Goal: Task Accomplishment & Management: Manage account settings

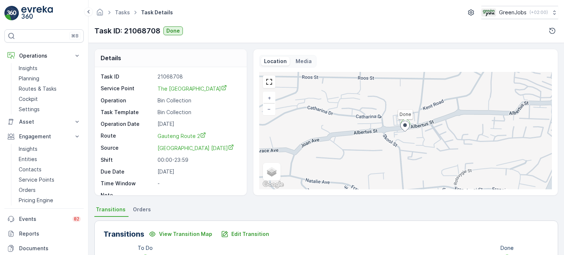
click at [33, 146] on p "Insights" at bounding box center [28, 148] width 19 height 7
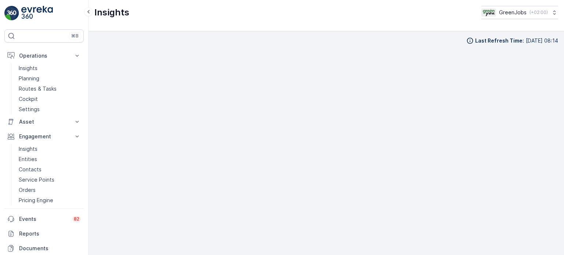
scroll to position [6, 0]
click at [50, 88] on p "Routes & Tasks" at bounding box center [38, 88] width 38 height 7
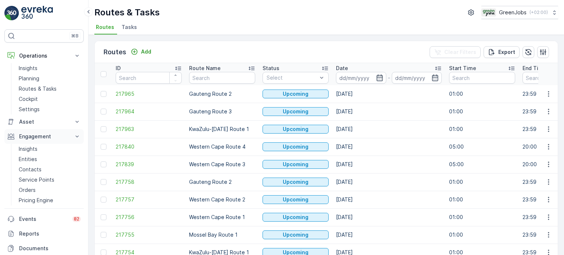
click at [41, 137] on p "Engagement" at bounding box center [44, 136] width 50 height 7
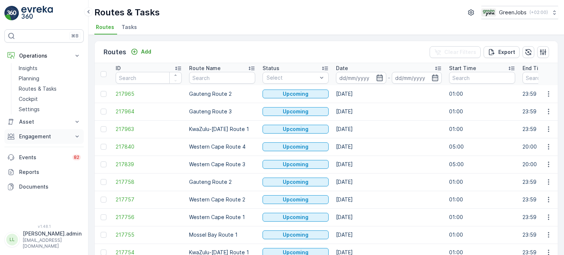
click at [41, 137] on p "Engagement" at bounding box center [44, 136] width 50 height 7
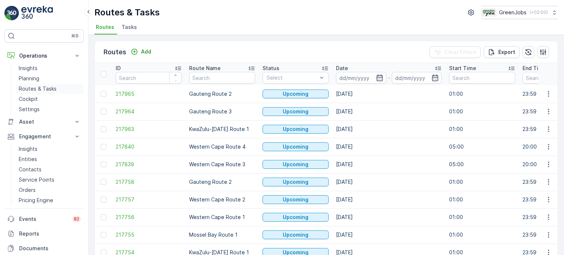
click at [48, 89] on p "Routes & Tasks" at bounding box center [38, 88] width 38 height 7
click at [379, 77] on icon "button" at bounding box center [379, 77] width 7 height 7
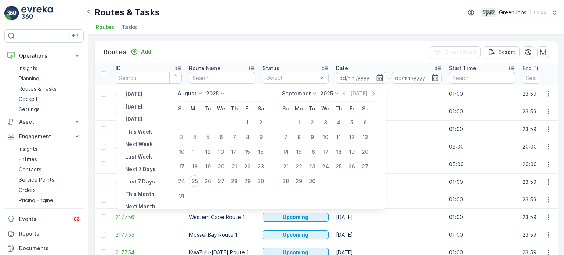
click at [376, 76] on icon "button" at bounding box center [379, 78] width 6 height 7
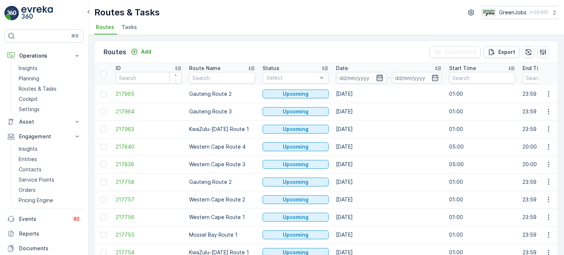
click at [376, 77] on icon "button" at bounding box center [379, 77] width 7 height 7
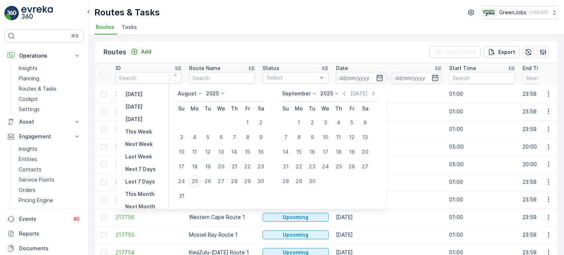
click at [238, 163] on div "21" at bounding box center [234, 167] width 12 height 12
type input "[DATE]"
click at [238, 163] on div "21" at bounding box center [234, 167] width 12 height 12
type input "[DATE]"
click at [238, 163] on div "21" at bounding box center [234, 167] width 12 height 12
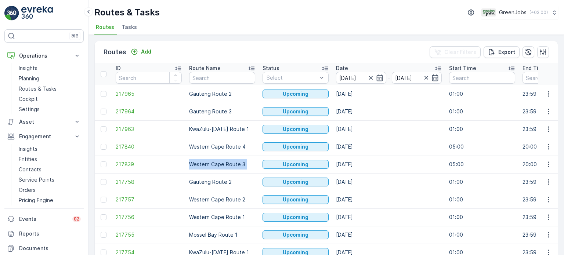
click at [238, 163] on td "Western Cape Route 3" at bounding box center [221, 165] width 73 height 18
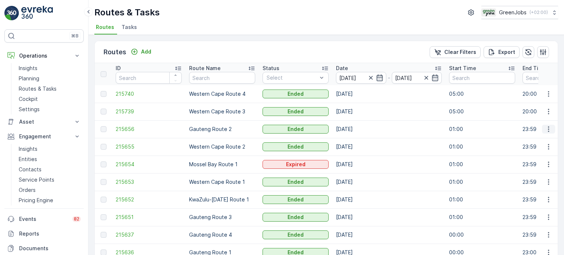
click at [550, 128] on icon "button" at bounding box center [548, 129] width 7 height 7
click at [540, 137] on span "See More Details" at bounding box center [531, 139] width 43 height 7
click at [545, 94] on icon "button" at bounding box center [548, 93] width 7 height 7
click at [529, 104] on span "See More Details" at bounding box center [531, 104] width 43 height 7
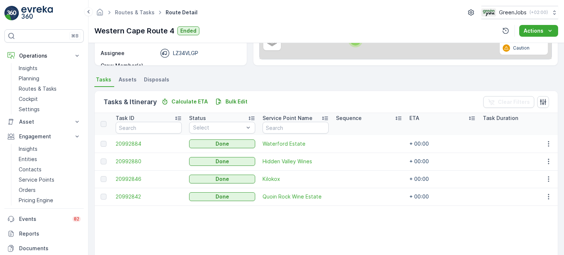
scroll to position [147, 0]
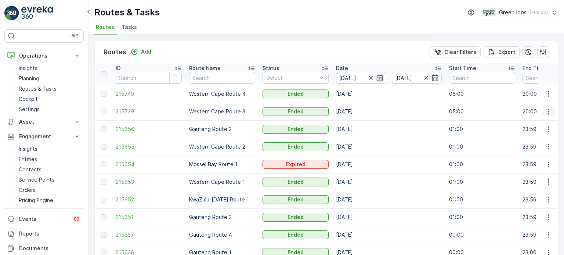
click at [546, 113] on icon "button" at bounding box center [548, 111] width 7 height 7
click at [537, 122] on span "See More Details" at bounding box center [531, 122] width 43 height 7
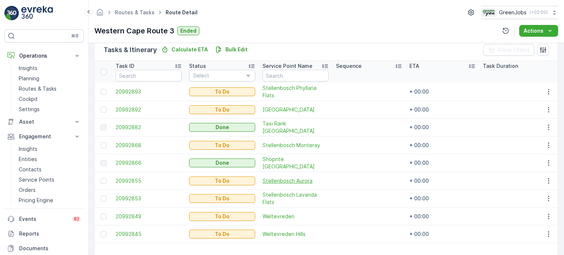
scroll to position [184, 0]
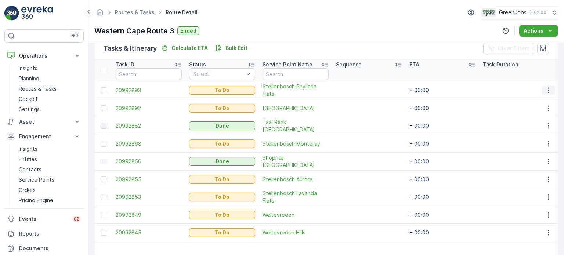
click at [545, 89] on icon "button" at bounding box center [548, 90] width 7 height 7
click at [521, 100] on span "See More Details" at bounding box center [533, 100] width 43 height 7
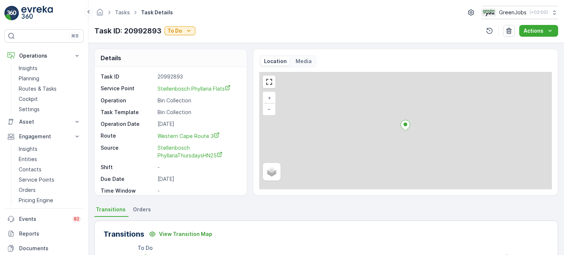
scroll to position [16, 0]
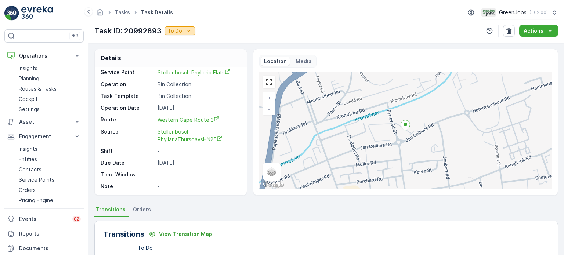
click at [192, 28] on icon "To Do" at bounding box center [188, 30] width 7 height 7
click at [177, 41] on span "Done" at bounding box center [175, 41] width 13 height 7
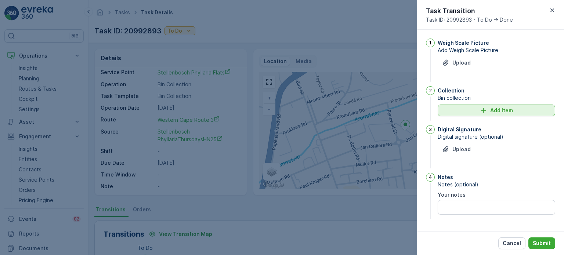
click at [479, 113] on div "Add Item" at bounding box center [496, 110] width 109 height 7
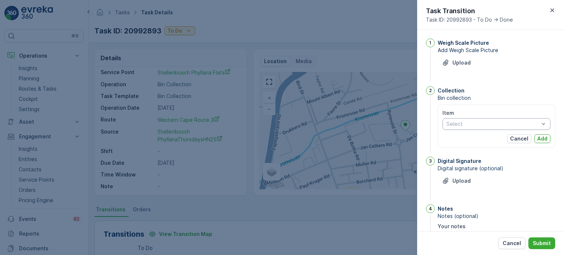
click at [467, 127] on div "Select" at bounding box center [496, 124] width 108 height 12
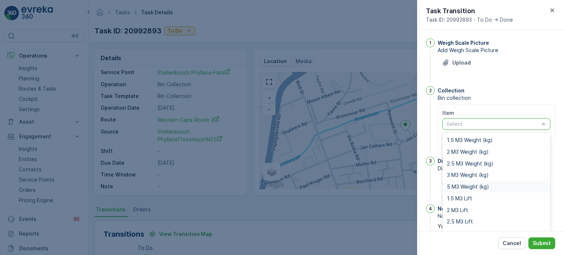
click at [464, 185] on span "5 M3 Weight (kg)" at bounding box center [468, 187] width 42 height 6
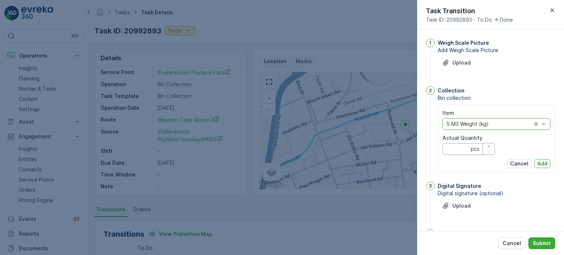
click at [457, 146] on Quantity "Actual Quantity" at bounding box center [468, 149] width 53 height 12
type Quantity "157"
click at [540, 161] on p "Add" at bounding box center [542, 163] width 10 height 7
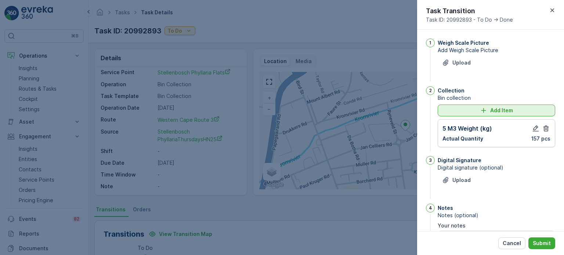
click at [476, 105] on button "Add Item" at bounding box center [496, 111] width 117 height 12
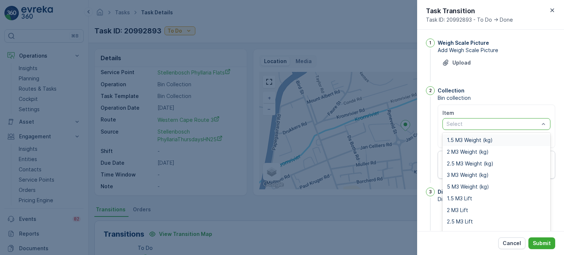
click at [471, 123] on div at bounding box center [493, 124] width 94 height 6
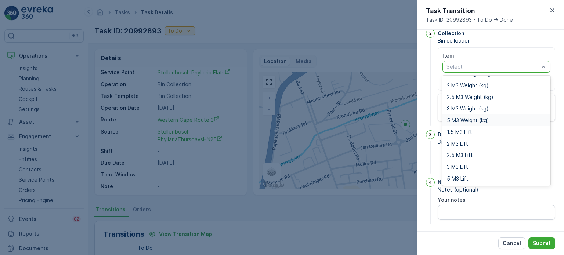
scroll to position [60, 0]
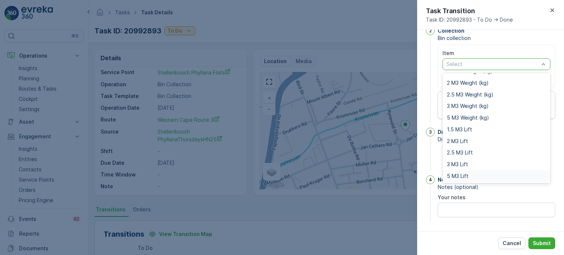
click at [453, 174] on span "5 M3 Lift" at bounding box center [458, 176] width 22 height 6
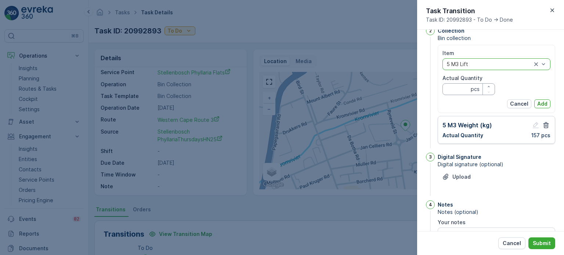
click at [451, 92] on Quantity "Actual Quantity" at bounding box center [468, 89] width 53 height 12
type Quantity "0"
click at [543, 101] on p "Add" at bounding box center [542, 103] width 10 height 7
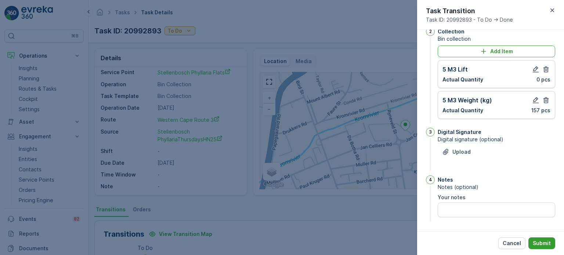
click at [544, 242] on p "Submit" at bounding box center [542, 243] width 18 height 7
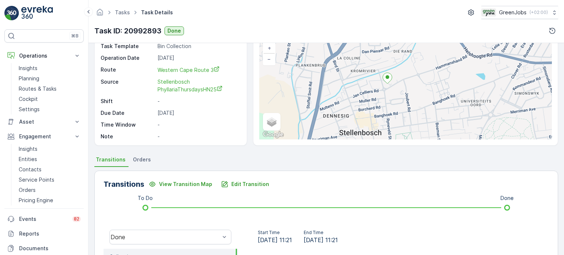
scroll to position [110, 0]
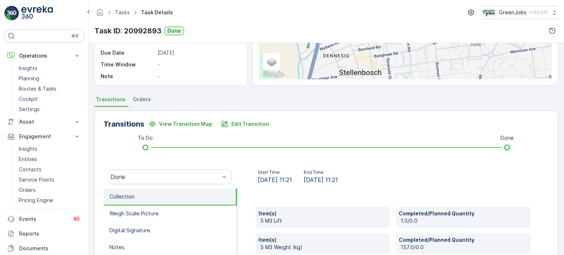
click at [143, 98] on span "Orders" at bounding box center [142, 99] width 18 height 7
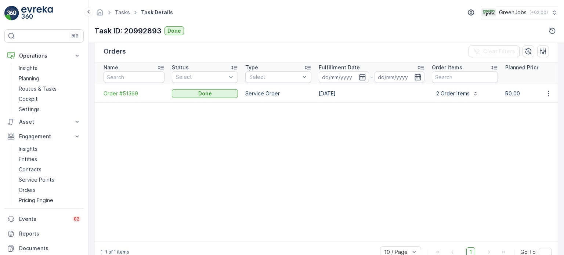
scroll to position [184, 0]
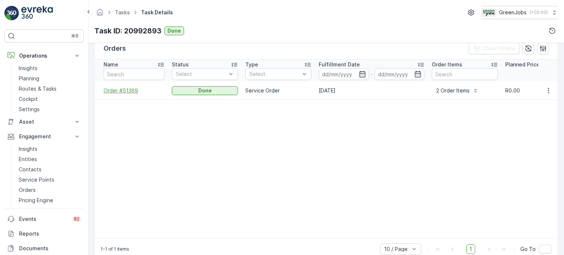
click at [125, 90] on span "Order #51369" at bounding box center [134, 90] width 61 height 7
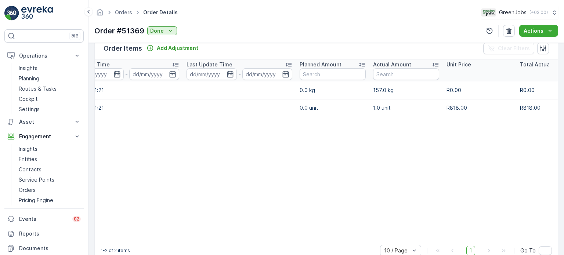
scroll to position [0, 108]
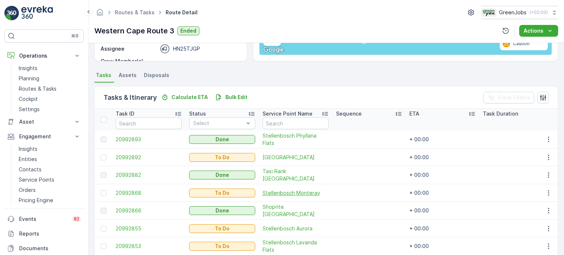
scroll to position [147, 0]
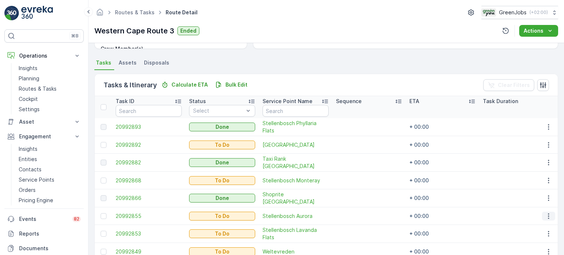
click at [545, 214] on icon "button" at bounding box center [548, 216] width 7 height 7
click at [521, 159] on span "See More Details" at bounding box center [533, 159] width 43 height 7
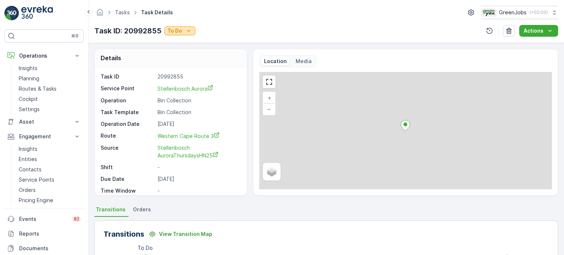
click at [175, 28] on p "To Do" at bounding box center [174, 30] width 15 height 7
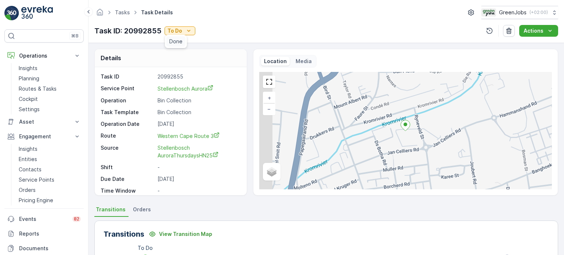
click at [177, 42] on span "Done" at bounding box center [175, 41] width 13 height 7
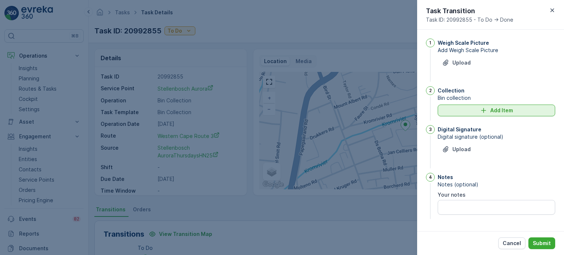
click at [476, 111] on div "Add Item" at bounding box center [496, 110] width 109 height 7
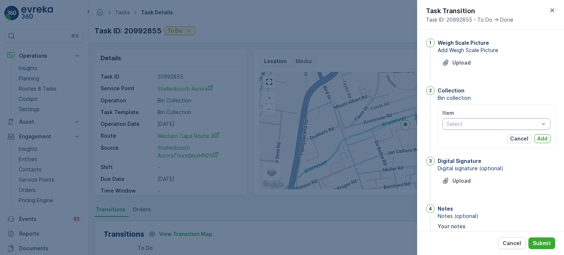
click at [474, 126] on div at bounding box center [493, 124] width 94 height 6
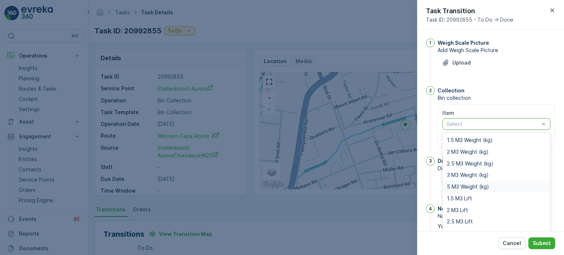
click at [468, 184] on span "5 M3 Weight (kg)" at bounding box center [468, 187] width 42 height 6
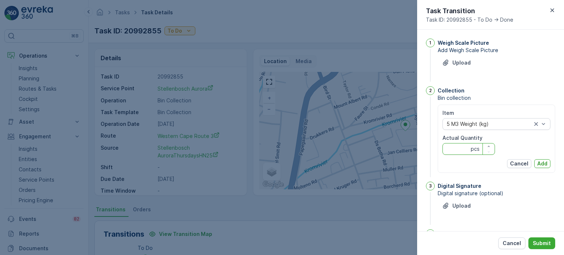
click at [465, 149] on Quantity "Actual Quantity" at bounding box center [468, 149] width 53 height 12
type Quantity "241"
click at [540, 160] on p "Add" at bounding box center [542, 163] width 10 height 7
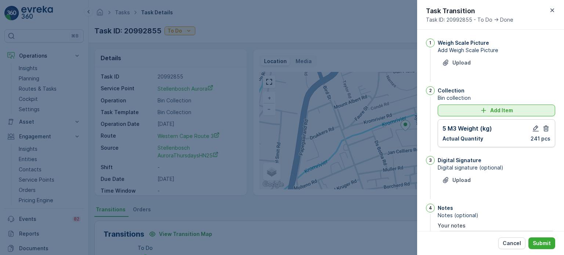
click at [470, 108] on div "Add Item" at bounding box center [496, 110] width 109 height 7
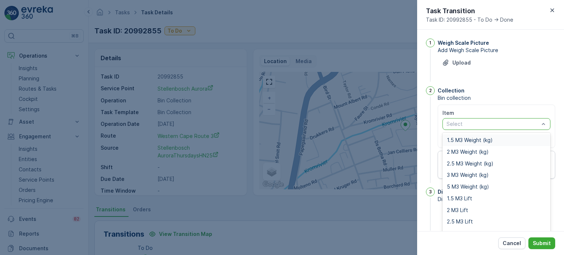
click at [507, 123] on div at bounding box center [493, 124] width 94 height 6
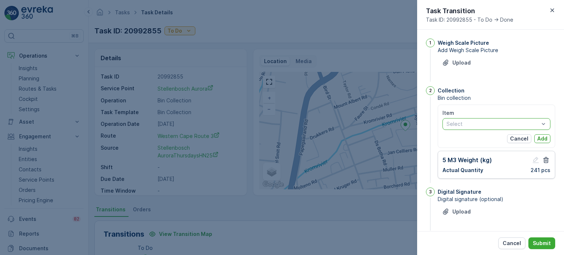
click at [507, 123] on div at bounding box center [493, 124] width 94 height 6
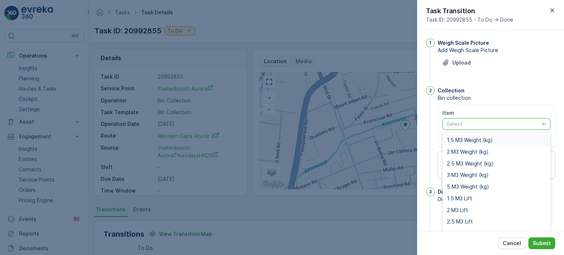
click at [507, 123] on div at bounding box center [493, 124] width 94 height 6
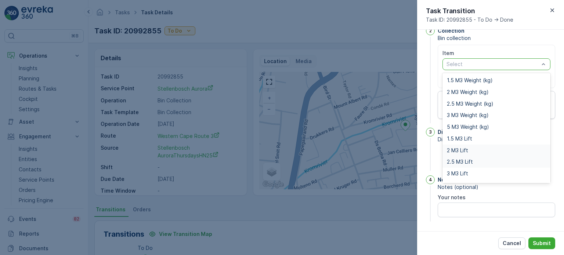
scroll to position [9, 0]
click at [467, 174] on span "5 M3 Lift" at bounding box center [458, 176] width 22 height 6
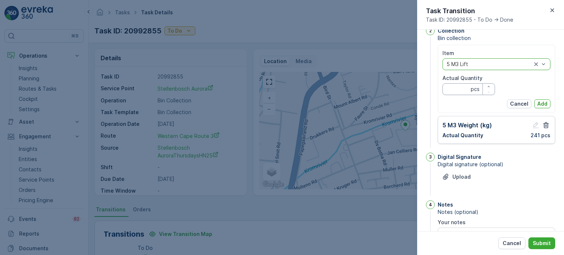
click at [455, 87] on Quantity "Actual Quantity" at bounding box center [468, 89] width 53 height 12
type Quantity "0"
click at [546, 101] on button "Add" at bounding box center [542, 103] width 16 height 9
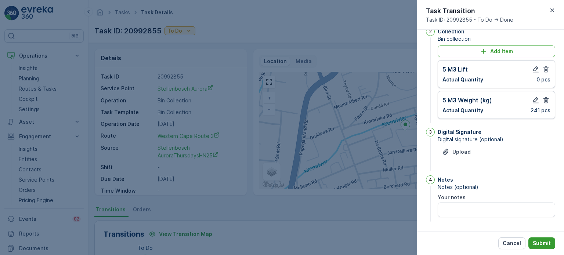
click at [546, 245] on p "Submit" at bounding box center [542, 243] width 18 height 7
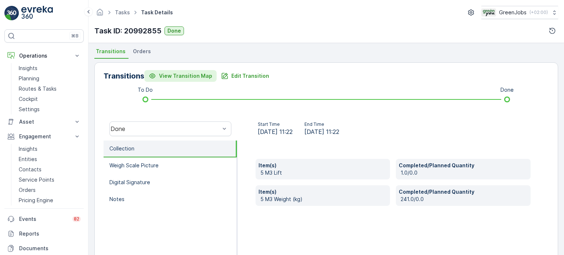
scroll to position [147, 0]
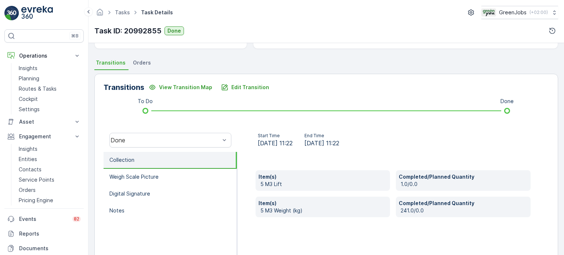
click at [141, 61] on span "Orders" at bounding box center [142, 62] width 18 height 7
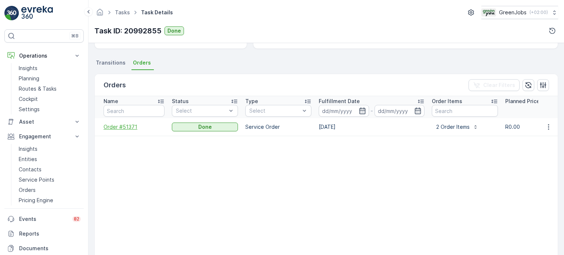
click at [122, 126] on span "Order #51371" at bounding box center [134, 126] width 61 height 7
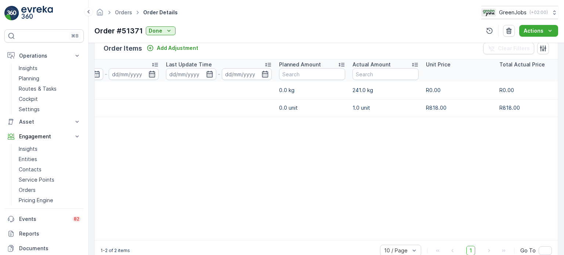
scroll to position [0, 132]
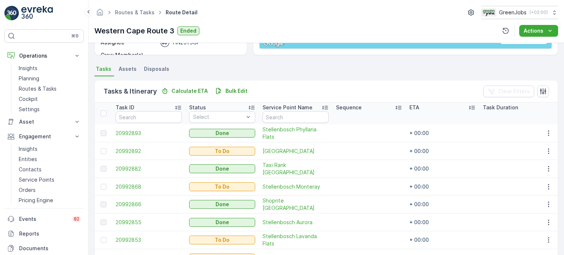
scroll to position [147, 0]
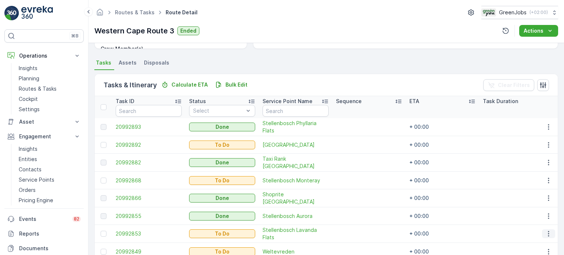
click at [546, 232] on icon "button" at bounding box center [548, 233] width 7 height 7
click at [522, 175] on span "See More Details" at bounding box center [533, 176] width 43 height 7
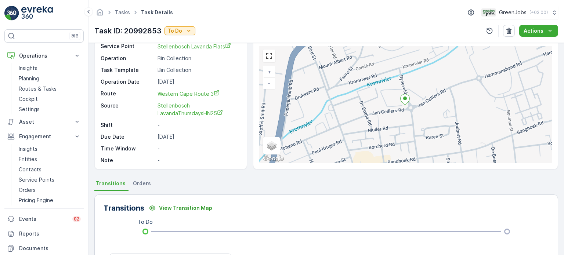
scroll to position [73, 0]
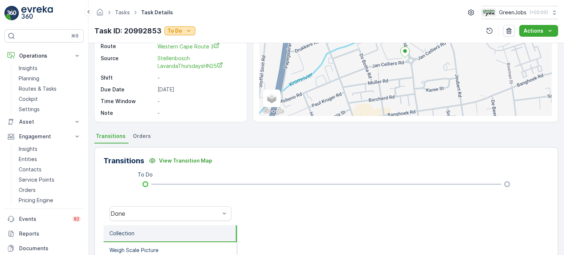
click at [173, 32] on p "To Do" at bounding box center [174, 30] width 15 height 7
click at [172, 41] on span "Done" at bounding box center [175, 41] width 13 height 7
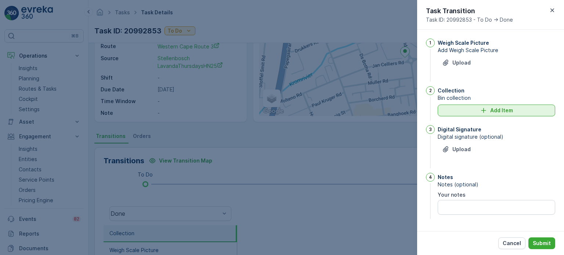
click at [461, 108] on div "Add Item" at bounding box center [496, 110] width 109 height 7
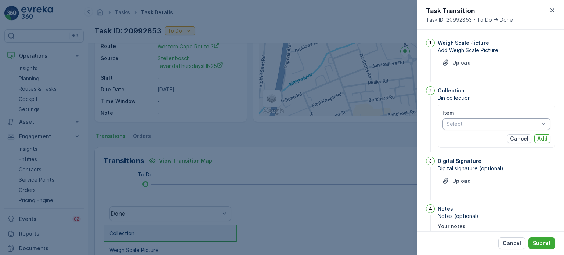
click at [461, 126] on div at bounding box center [493, 124] width 94 height 6
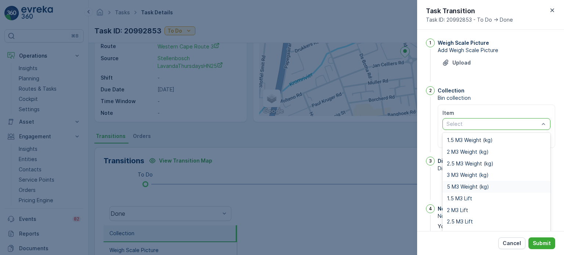
drag, startPoint x: 456, startPoint y: 188, endPoint x: 458, endPoint y: 160, distance: 28.0
click at [456, 187] on span "5 M3 Weight (kg)" at bounding box center [468, 187] width 42 height 6
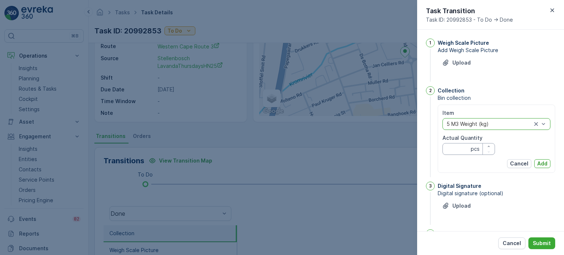
click at [451, 147] on Quantity "Actual Quantity" at bounding box center [468, 149] width 53 height 12
type Quantity "141"
click at [541, 163] on p "Add" at bounding box center [542, 163] width 10 height 7
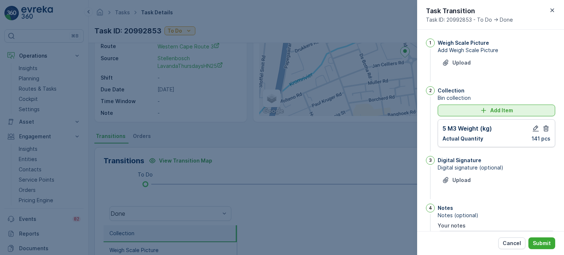
click at [477, 107] on div "Add Item" at bounding box center [496, 110] width 109 height 7
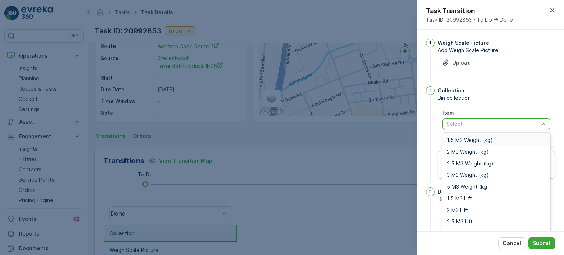
click at [470, 123] on div at bounding box center [493, 124] width 94 height 6
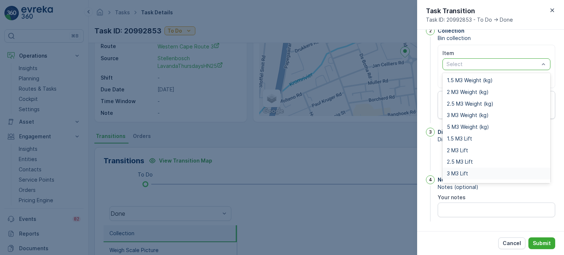
scroll to position [9, 0]
click at [459, 174] on span "5 M3 Lift" at bounding box center [458, 176] width 22 height 6
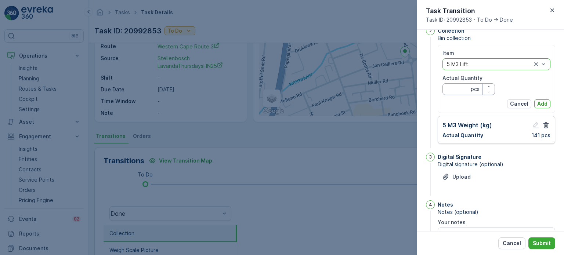
click at [452, 86] on Quantity "Actual Quantity" at bounding box center [468, 89] width 53 height 12
type Quantity "0"
click at [540, 101] on p "Add" at bounding box center [542, 103] width 10 height 7
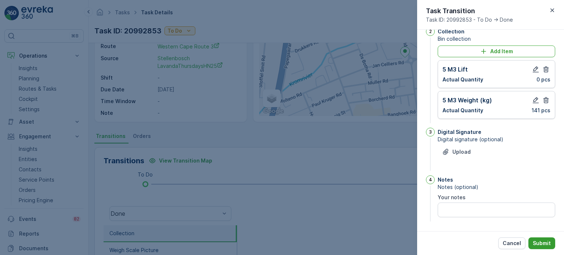
click at [546, 242] on p "Submit" at bounding box center [542, 243] width 18 height 7
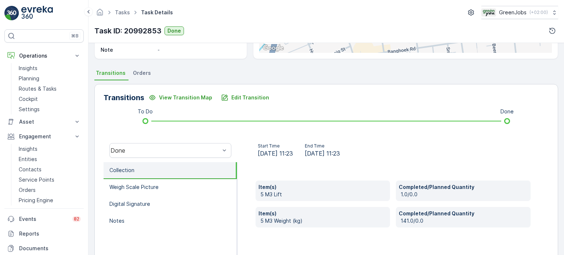
scroll to position [134, 0]
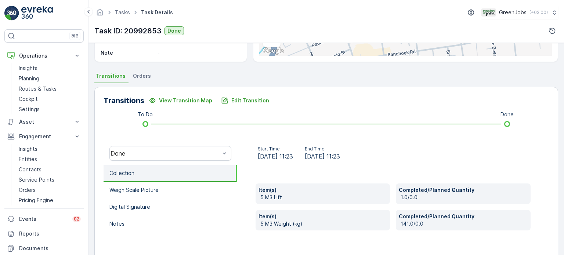
click at [137, 75] on span "Orders" at bounding box center [142, 75] width 18 height 7
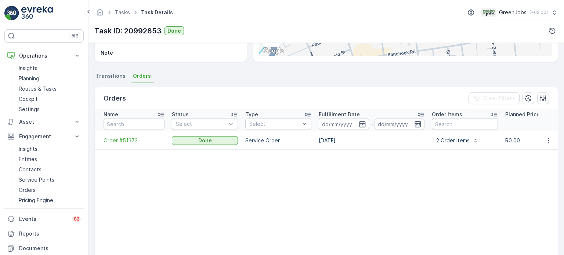
click at [122, 139] on span "Order #51372" at bounding box center [134, 140] width 61 height 7
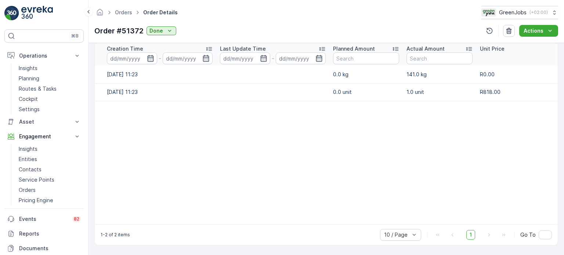
scroll to position [0, 127]
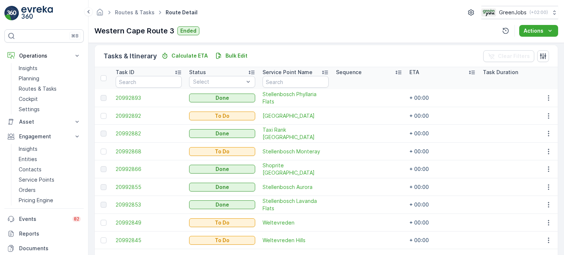
scroll to position [218, 0]
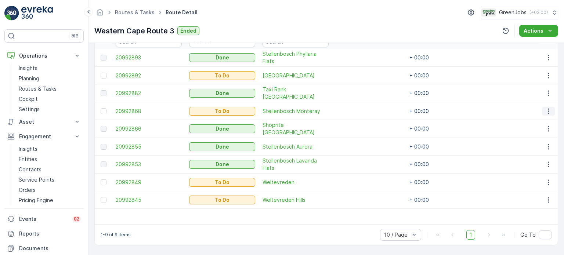
click at [545, 108] on icon "button" at bounding box center [548, 111] width 7 height 7
click at [521, 119] on span "See More Details" at bounding box center [533, 119] width 43 height 7
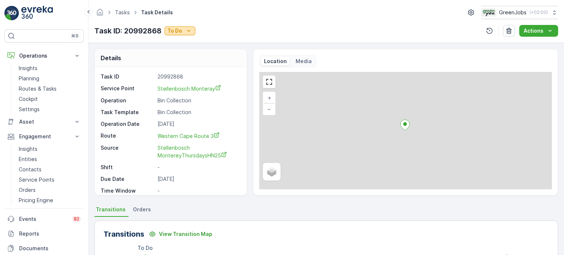
click at [181, 30] on p "To Do" at bounding box center [174, 30] width 15 height 7
click at [180, 40] on span "Done" at bounding box center [175, 41] width 13 height 7
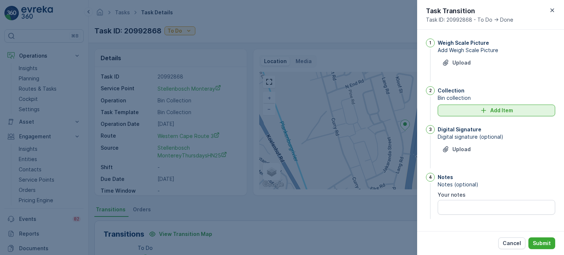
click at [513, 110] on div "Add Item" at bounding box center [496, 110] width 109 height 7
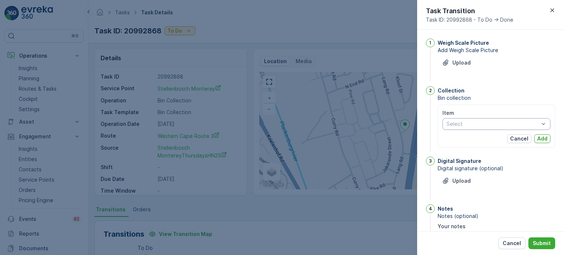
drag, startPoint x: 493, startPoint y: 122, endPoint x: 496, endPoint y: 126, distance: 4.3
click at [494, 122] on div at bounding box center [493, 124] width 94 height 6
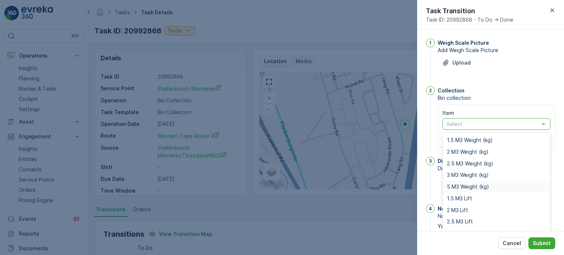
click at [460, 182] on div "5 M3 Weight (kg)" at bounding box center [496, 187] width 108 height 12
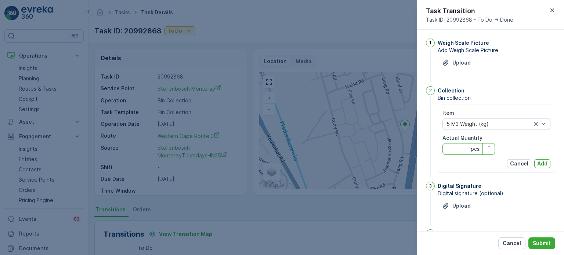
click at [456, 148] on Quantity "Actual Quantity" at bounding box center [468, 149] width 53 height 12
type Quantity "211"
click at [545, 164] on p "Add" at bounding box center [542, 163] width 10 height 7
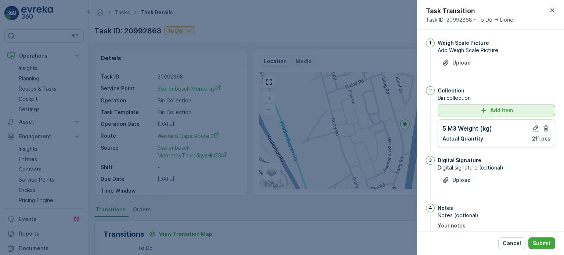
click at [502, 112] on p "Add Item" at bounding box center [501, 110] width 23 height 7
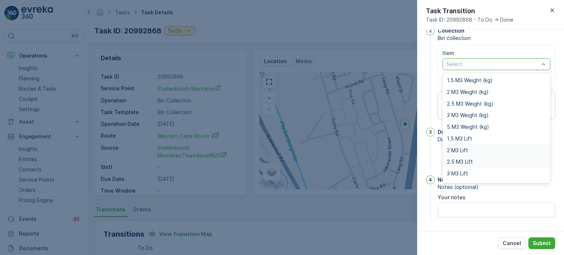
scroll to position [9, 0]
drag, startPoint x: 466, startPoint y: 175, endPoint x: 473, endPoint y: 131, distance: 44.5
click at [466, 175] on span "5 M3 Lift" at bounding box center [458, 176] width 22 height 6
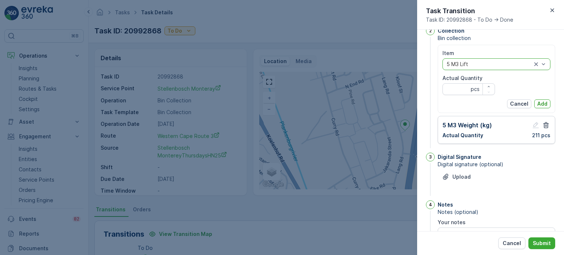
click at [461, 82] on div "Actual Quantity pcs" at bounding box center [468, 85] width 53 height 21
click at [462, 89] on Quantity "Actual Quantity" at bounding box center [468, 89] width 53 height 12
type Quantity "0"
click at [541, 101] on p "Add" at bounding box center [542, 103] width 10 height 7
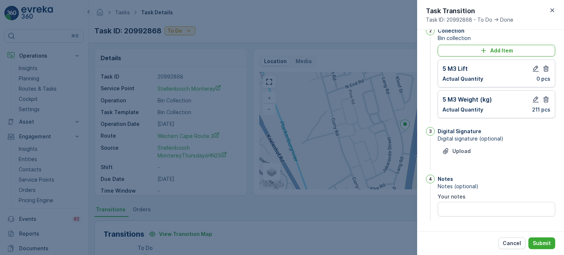
scroll to position [59, 0]
drag, startPoint x: 540, startPoint y: 241, endPoint x: 541, endPoint y: 236, distance: 4.4
click at [541, 241] on p "Submit" at bounding box center [542, 243] width 18 height 7
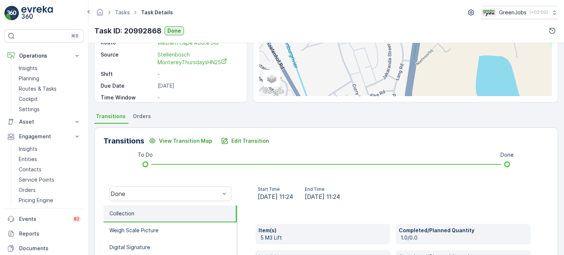
scroll to position [0, 0]
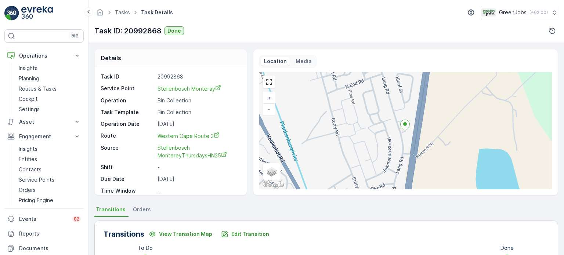
click at [142, 208] on span "Orders" at bounding box center [142, 209] width 18 height 7
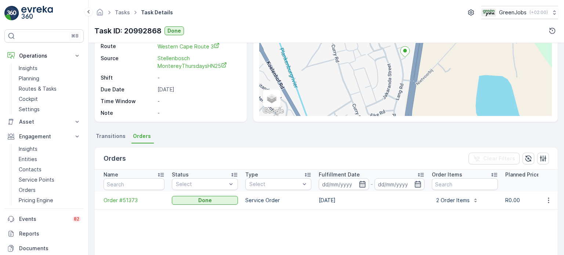
scroll to position [147, 0]
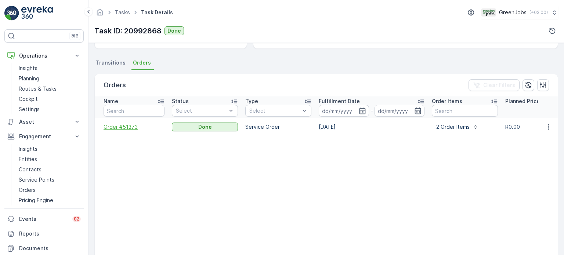
click at [127, 128] on span "Order #51373" at bounding box center [134, 126] width 61 height 7
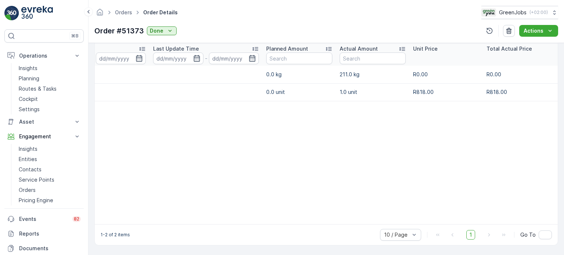
scroll to position [0, 141]
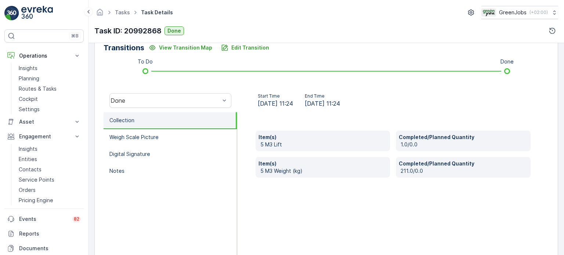
scroll to position [207, 0]
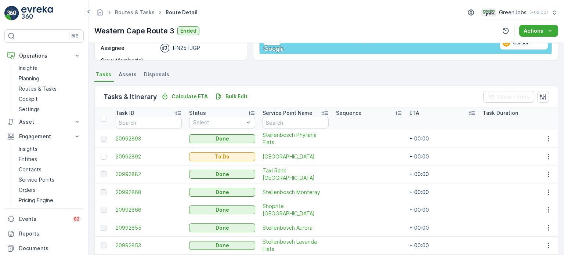
scroll to position [147, 0]
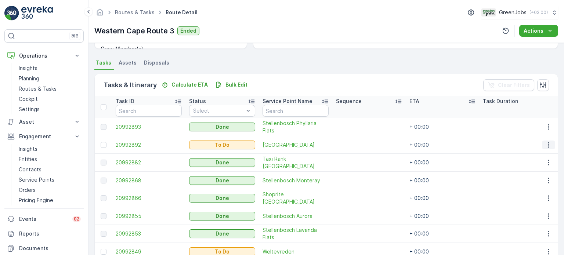
click at [548, 142] on icon "button" at bounding box center [548, 145] width 1 height 6
click at [526, 155] on span "See More Details" at bounding box center [533, 155] width 43 height 7
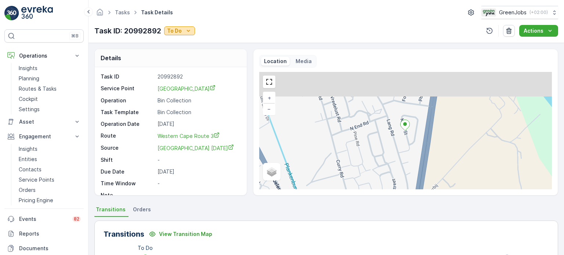
click at [185, 29] on icon "To Do" at bounding box center [188, 30] width 7 height 7
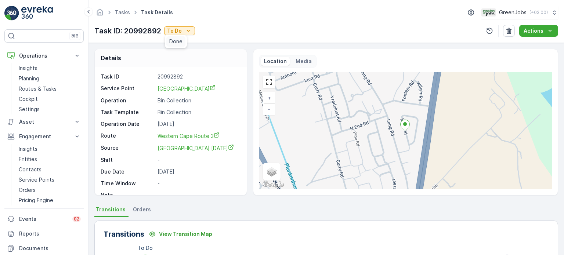
click at [168, 42] on div "Done" at bounding box center [175, 41] width 19 height 10
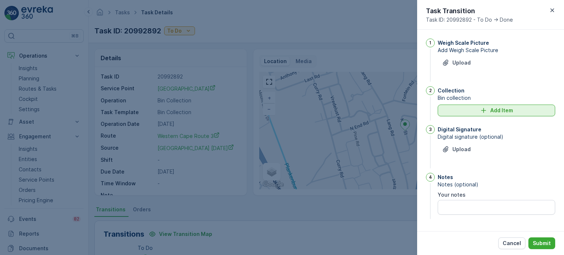
click at [448, 113] on div "Add Item" at bounding box center [496, 110] width 109 height 7
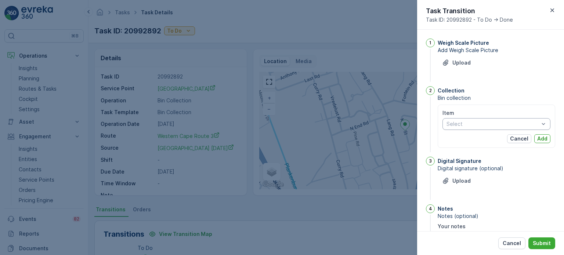
click at [452, 122] on div at bounding box center [493, 124] width 94 height 6
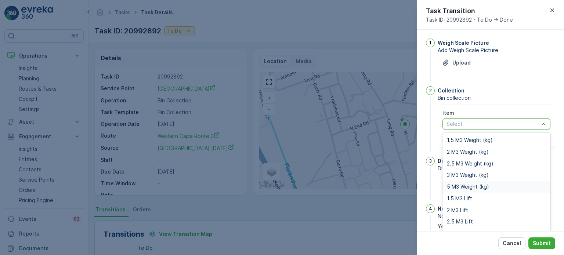
click at [463, 185] on span "5 M3 Weight (kg)" at bounding box center [468, 187] width 42 height 6
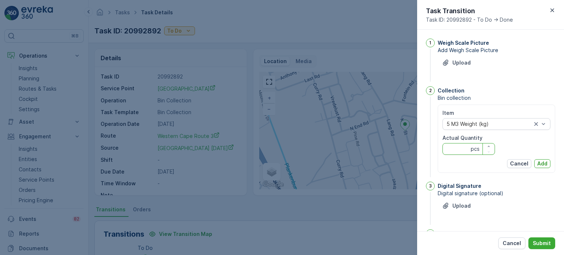
click at [460, 146] on Quantity "Actual Quantity" at bounding box center [468, 149] width 53 height 12
type Quantity "197"
click at [543, 163] on p "Add" at bounding box center [542, 163] width 10 height 7
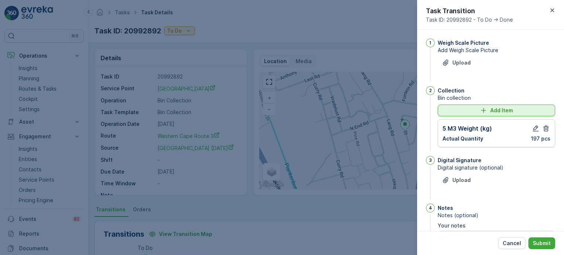
click at [481, 110] on icon "Add Item" at bounding box center [483, 110] width 5 height 5
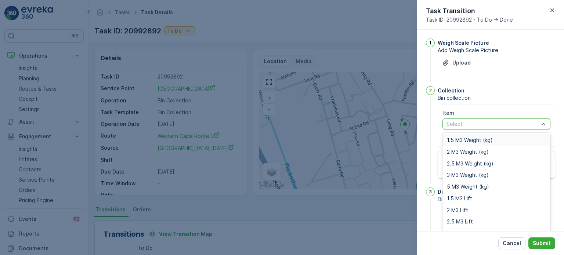
click at [477, 126] on div at bounding box center [493, 124] width 94 height 6
click at [468, 186] on span "5 M3 Weight (kg)" at bounding box center [468, 187] width 42 height 6
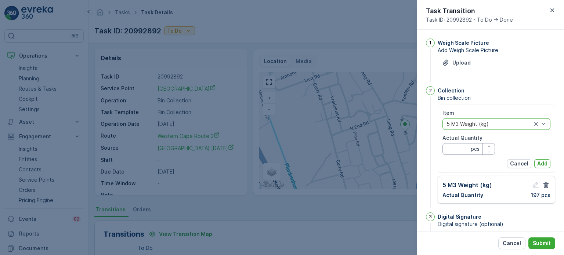
click at [460, 151] on Quantity "Actual Quantity" at bounding box center [468, 149] width 53 height 12
type Quantity "249"
click at [537, 164] on p "Add" at bounding box center [542, 163] width 10 height 7
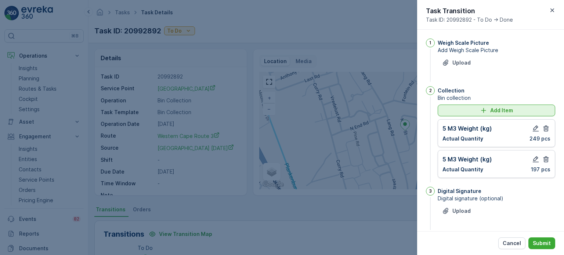
click at [442, 111] on div "Add Item" at bounding box center [496, 110] width 109 height 7
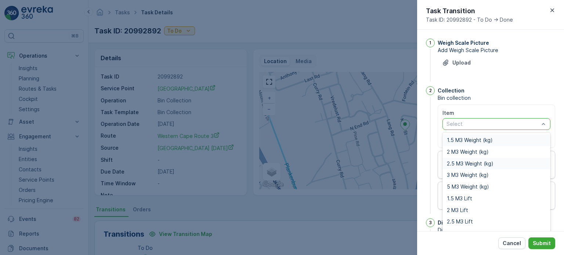
drag, startPoint x: 453, startPoint y: 123, endPoint x: 510, endPoint y: 165, distance: 70.1
click at [454, 123] on div at bounding box center [493, 124] width 94 height 6
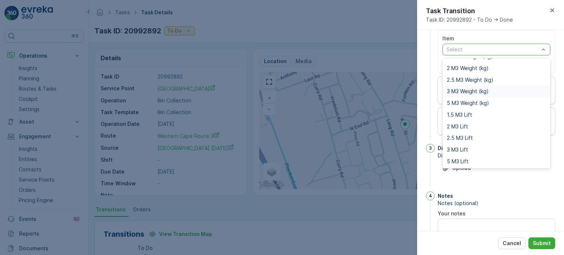
scroll to position [91, 0]
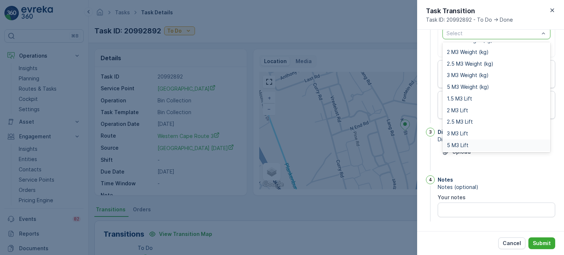
click at [469, 144] on div "5 M3 Lift" at bounding box center [496, 145] width 99 height 6
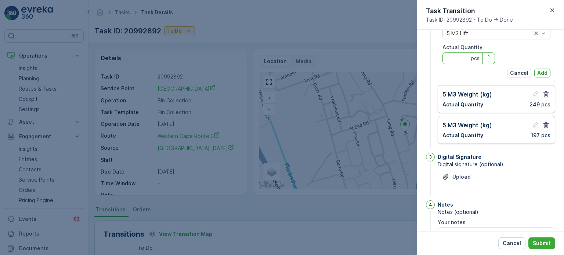
click at [460, 59] on Quantity "Actual Quantity" at bounding box center [468, 59] width 53 height 12
type Quantity "0"
click at [539, 71] on p "Add" at bounding box center [542, 72] width 10 height 7
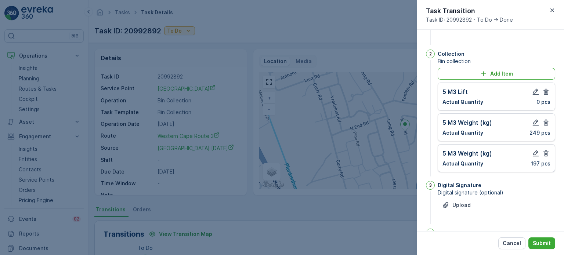
scroll to position [16, 0]
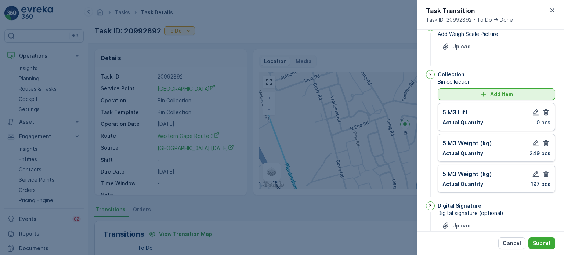
click at [454, 97] on div "Add Item" at bounding box center [496, 94] width 109 height 7
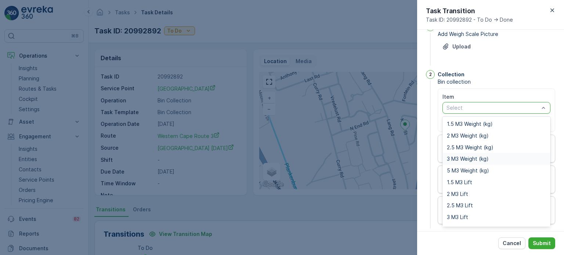
click at [462, 154] on div "3 M3 Weight (kg)" at bounding box center [496, 159] width 108 height 12
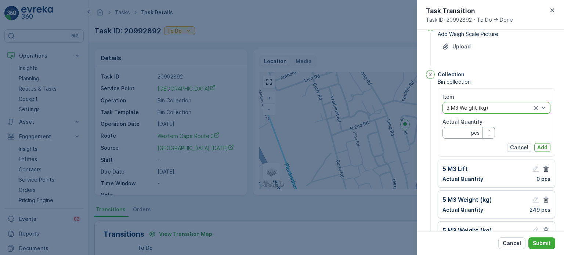
click at [456, 127] on Quantity "Actual Quantity" at bounding box center [468, 133] width 53 height 12
type Quantity "121"
click at [543, 145] on p "Add" at bounding box center [542, 147] width 10 height 7
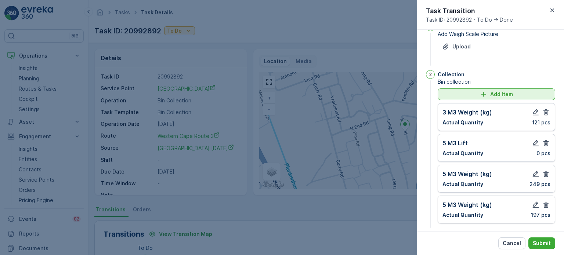
click at [508, 94] on p "Add Item" at bounding box center [501, 94] width 23 height 7
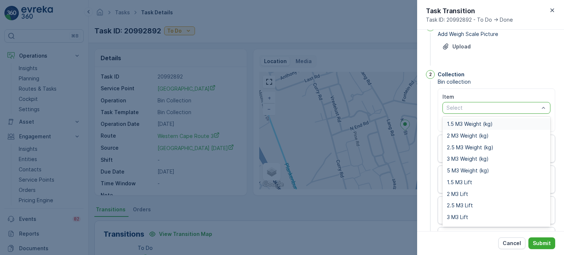
click at [486, 108] on div at bounding box center [493, 108] width 94 height 6
click at [460, 215] on span "3 M3 Lift" at bounding box center [457, 217] width 21 height 6
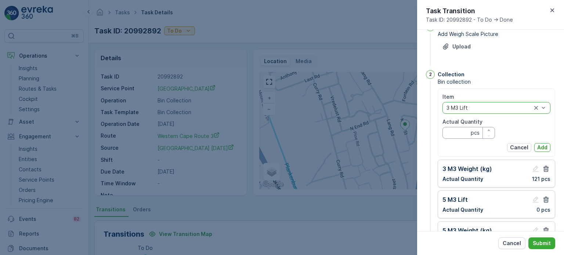
click at [461, 132] on Quantity "Actual Quantity" at bounding box center [468, 133] width 53 height 12
type Quantity "0"
click at [540, 146] on p "Add" at bounding box center [542, 147] width 10 height 7
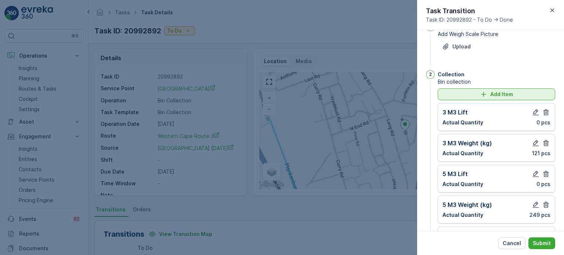
click at [483, 98] on button "Add Item" at bounding box center [496, 94] width 117 height 12
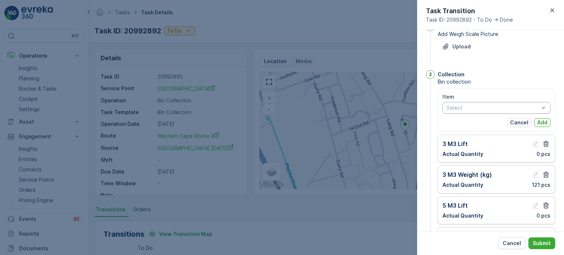
click at [463, 107] on div at bounding box center [493, 108] width 94 height 6
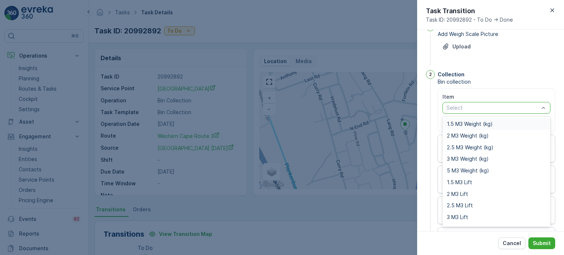
click at [471, 122] on span "1.5 M3 Weight (kg)" at bounding box center [470, 124] width 46 height 6
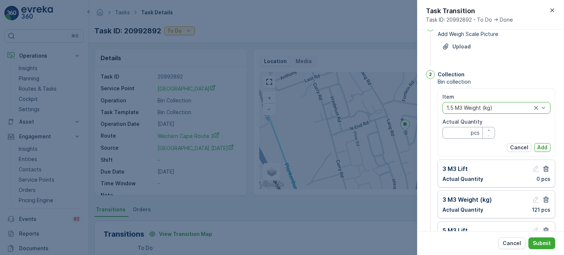
click at [456, 132] on Quantity "Actual Quantity" at bounding box center [468, 133] width 53 height 12
type Quantity "98"
click at [537, 145] on p "Add" at bounding box center [542, 147] width 10 height 7
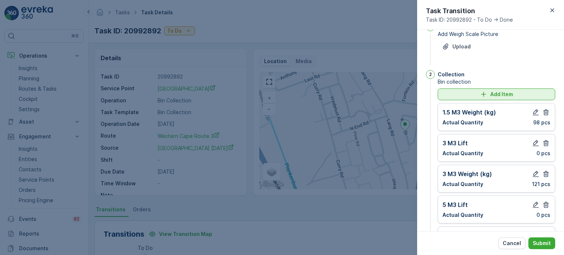
click at [483, 93] on icon "Add Item" at bounding box center [483, 94] width 5 height 5
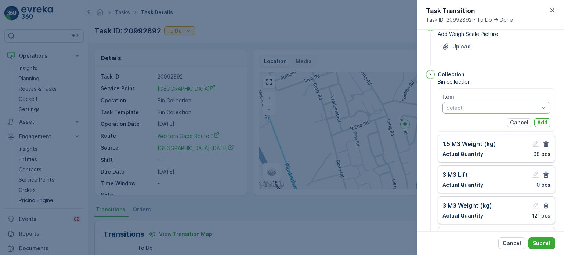
click at [474, 106] on div at bounding box center [493, 108] width 94 height 6
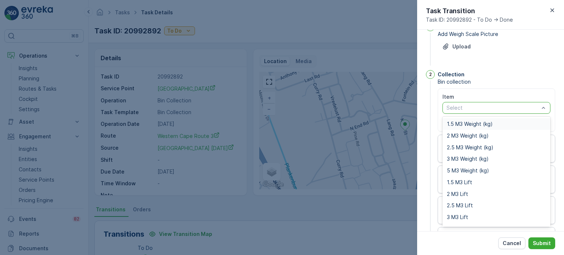
click at [468, 122] on span "1.5 M3 Weight (kg)" at bounding box center [470, 124] width 46 height 6
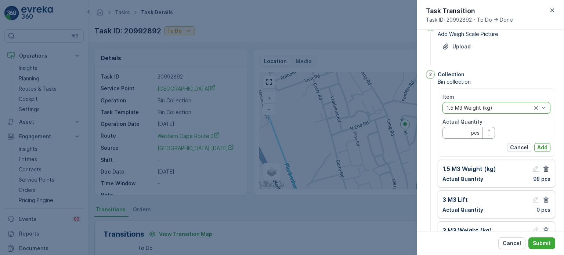
click at [459, 130] on Quantity "Actual Quantity" at bounding box center [468, 133] width 53 height 12
type Quantity "109"
drag, startPoint x: 540, startPoint y: 145, endPoint x: 540, endPoint y: 141, distance: 3.7
click at [541, 145] on p "Add" at bounding box center [542, 147] width 10 height 7
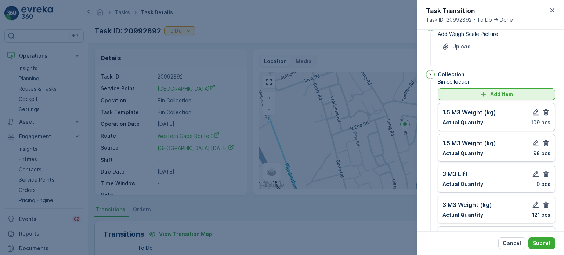
click at [468, 88] on div "Collection Bin collection Add Item 1.5 M3 Weight (kg) Actual Quantity 109 pcs 1…" at bounding box center [496, 196] width 117 height 252
click at [469, 96] on div "Add Item" at bounding box center [496, 94] width 109 height 7
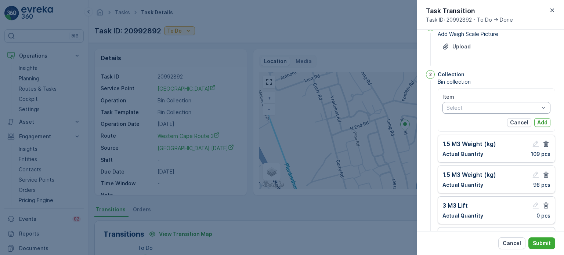
click at [470, 106] on div at bounding box center [493, 108] width 94 height 6
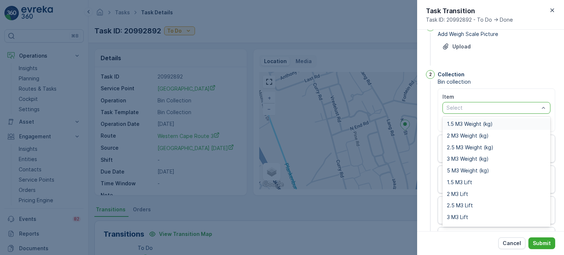
click at [464, 123] on span "1.5 M3 Weight (kg)" at bounding box center [470, 124] width 46 height 6
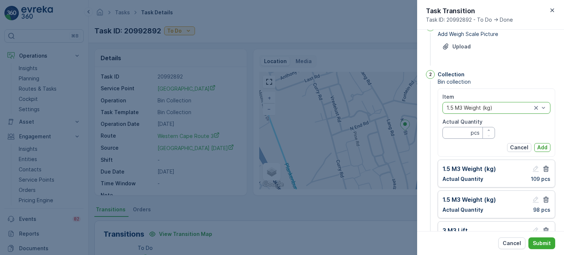
click at [461, 132] on Quantity "Actual Quantity" at bounding box center [468, 133] width 53 height 12
type Quantity "103"
click at [545, 144] on p "Add" at bounding box center [542, 147] width 10 height 7
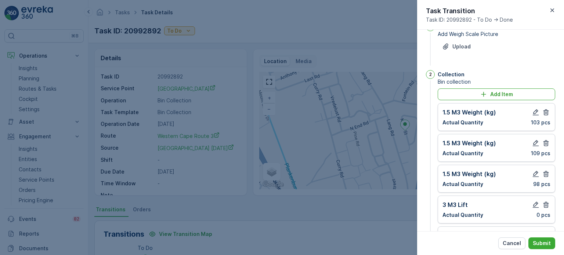
click at [473, 101] on div "Add Item 1.5 M3 Weight (kg) Actual Quantity 103 pcs 1.5 M3 Weight (kg) Actual Q…" at bounding box center [496, 217] width 117 height 258
click at [473, 96] on div "Add Item" at bounding box center [496, 94] width 109 height 7
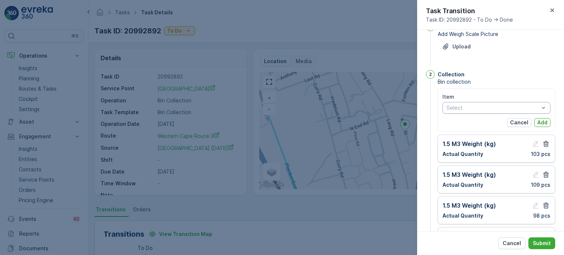
click at [467, 110] on div at bounding box center [493, 108] width 94 height 6
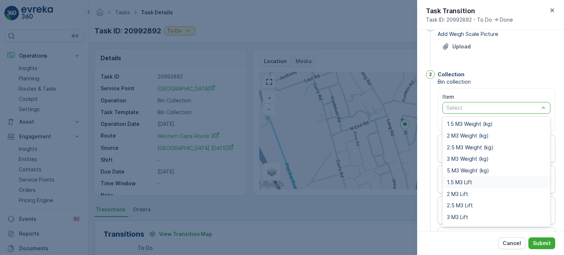
click at [452, 180] on span "1.5 M3 Lift" at bounding box center [459, 183] width 25 height 6
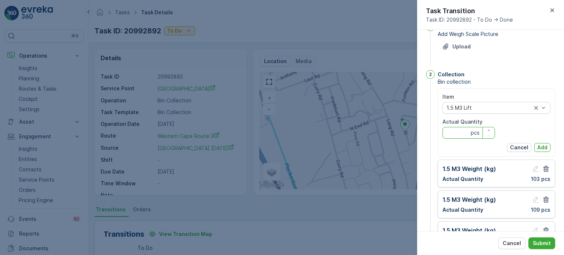
click at [459, 136] on Quantity "Actual Quantity" at bounding box center [468, 133] width 53 height 12
type Quantity "0"
click at [537, 146] on p "Add" at bounding box center [542, 147] width 10 height 7
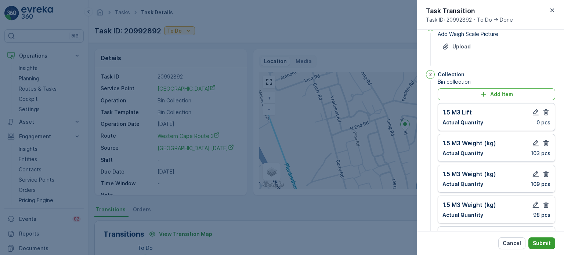
click at [545, 245] on p "Submit" at bounding box center [542, 243] width 18 height 7
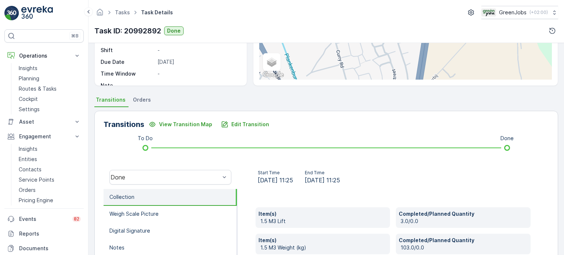
scroll to position [78, 0]
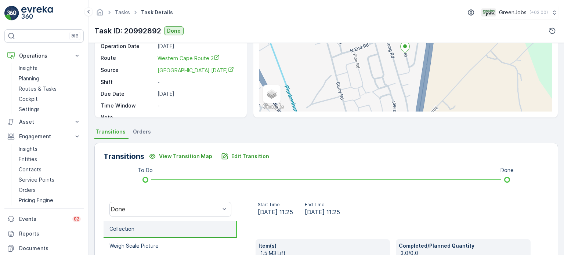
click at [145, 128] on span "Orders" at bounding box center [142, 131] width 18 height 7
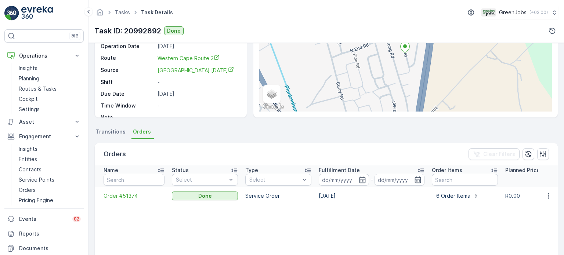
scroll to position [115, 0]
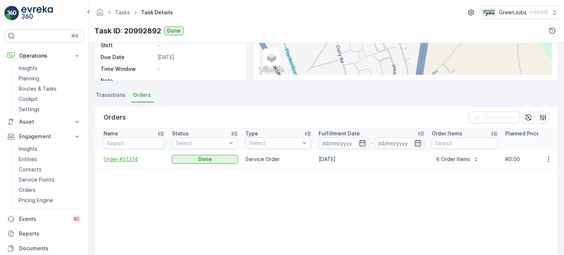
click at [131, 161] on span "Order #51374" at bounding box center [134, 159] width 61 height 7
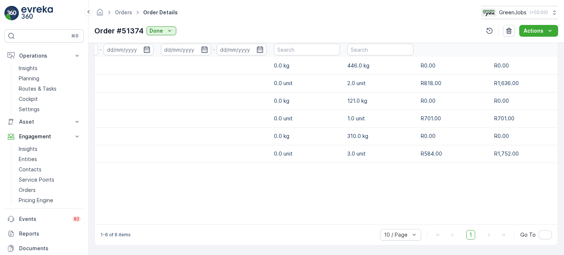
scroll to position [0, 129]
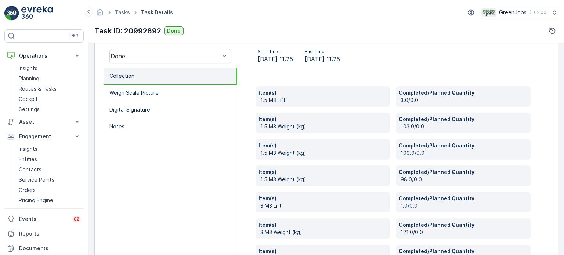
scroll to position [257, 0]
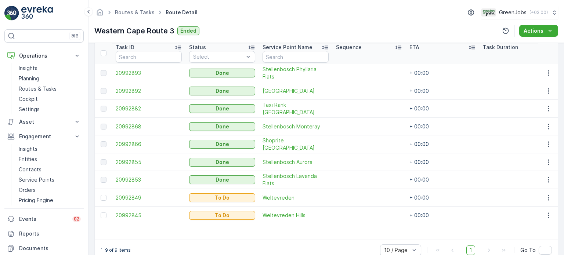
scroll to position [218, 0]
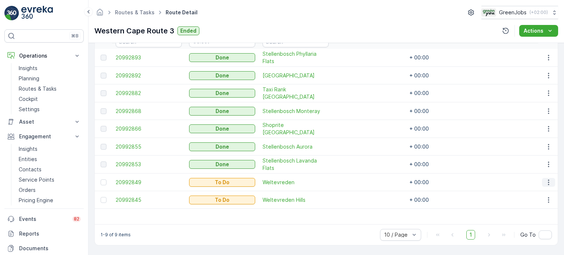
click at [547, 180] on icon "button" at bounding box center [548, 182] width 7 height 7
click at [531, 190] on span "See More Details" at bounding box center [533, 190] width 43 height 7
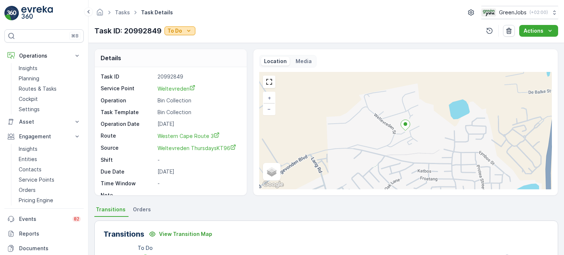
click at [187, 29] on icon "To Do" at bounding box center [188, 30] width 7 height 7
click at [174, 41] on span "Done" at bounding box center [176, 41] width 13 height 7
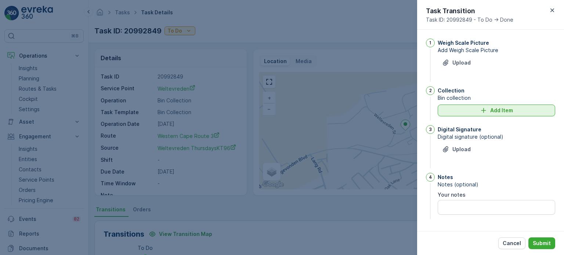
click at [477, 108] on div "Add Item" at bounding box center [496, 110] width 109 height 7
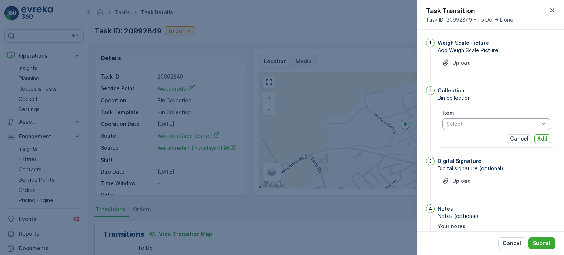
click at [463, 123] on div at bounding box center [493, 124] width 94 height 6
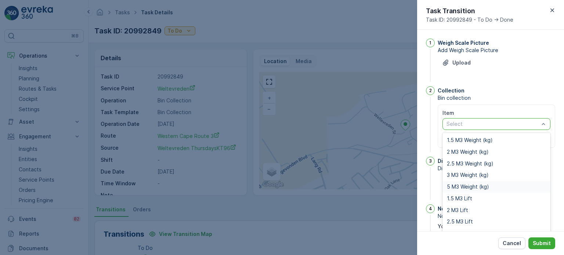
click at [463, 182] on div "5 M3 Weight (kg)" at bounding box center [496, 187] width 108 height 12
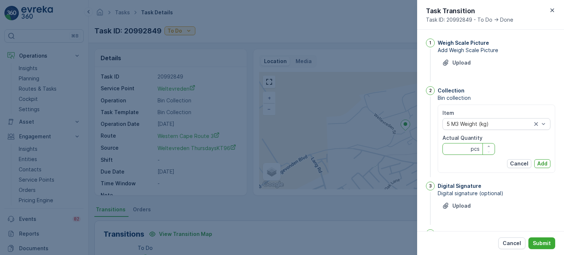
click at [459, 146] on Quantity "Actual Quantity" at bounding box center [468, 149] width 53 height 12
type Quantity "210"
click at [540, 161] on p "Add" at bounding box center [542, 163] width 10 height 7
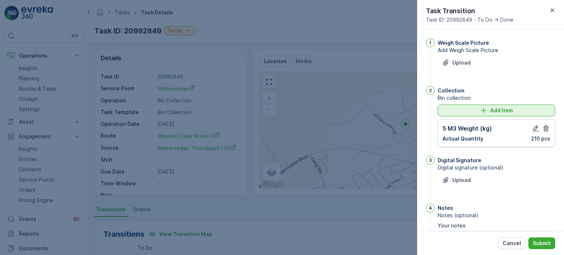
click at [450, 111] on div "Add Item" at bounding box center [496, 110] width 109 height 7
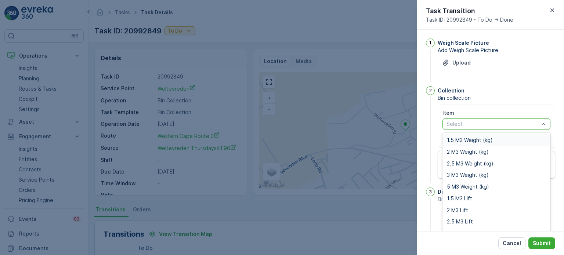
click at [457, 124] on div at bounding box center [493, 124] width 94 height 6
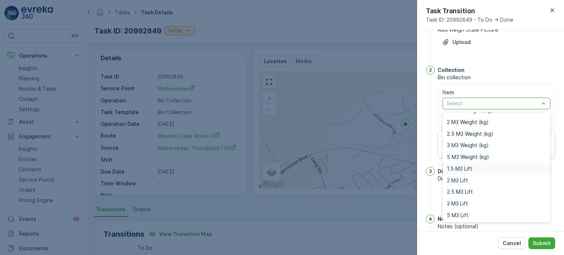
scroll to position [60, 0]
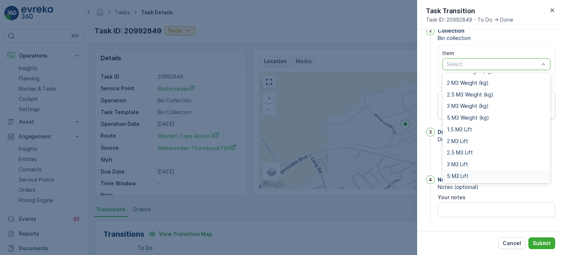
click at [457, 175] on span "5 M3 Lift" at bounding box center [458, 176] width 22 height 6
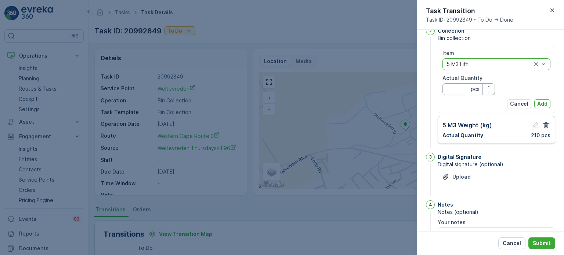
click at [453, 90] on Quantity "Actual Quantity" at bounding box center [468, 89] width 53 height 12
type Quantity "0"
click at [544, 102] on p "Add" at bounding box center [542, 103] width 10 height 7
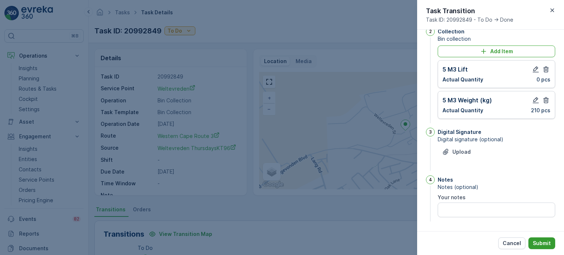
click at [539, 248] on button "Submit" at bounding box center [541, 244] width 27 height 12
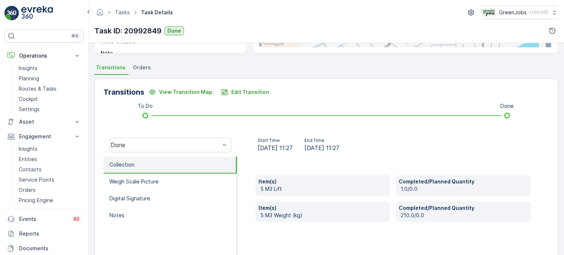
scroll to position [134, 0]
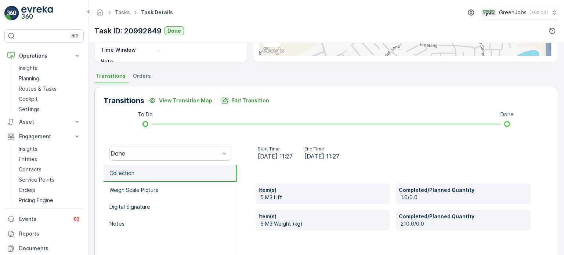
click at [143, 75] on span "Orders" at bounding box center [142, 75] width 18 height 7
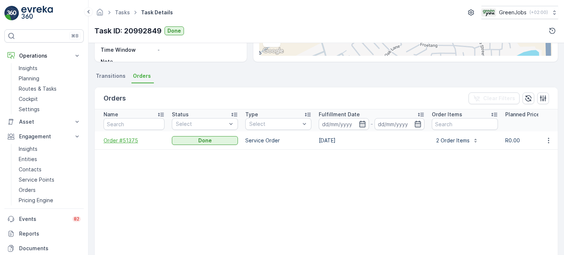
click at [126, 139] on span "Order #51375" at bounding box center [134, 140] width 61 height 7
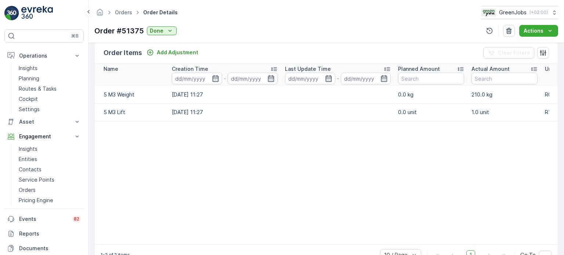
scroll to position [202, 0]
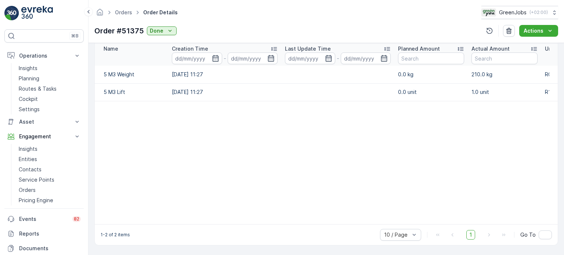
drag, startPoint x: 441, startPoint y: 221, endPoint x: 523, endPoint y: 202, distance: 84.3
click at [526, 201] on table "Name Creation Time - Last Update Time - Planned Amount Actual Amount Unit Price…" at bounding box center [396, 134] width 602 height 181
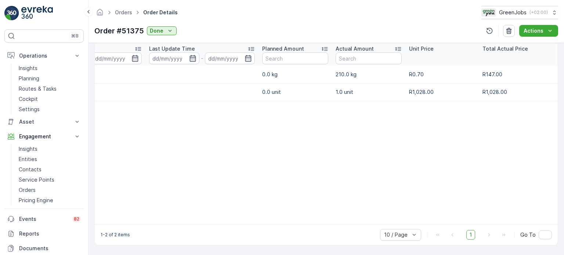
scroll to position [0, 137]
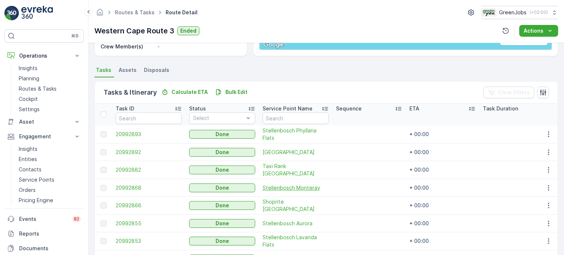
scroll to position [218, 0]
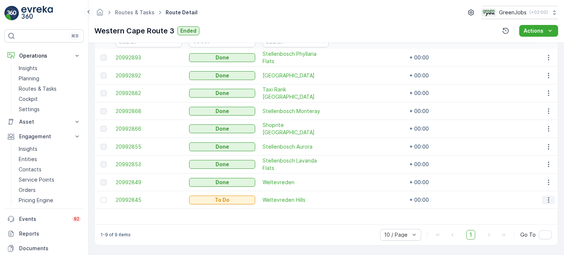
click at [546, 196] on icon "button" at bounding box center [548, 199] width 7 height 7
click at [530, 140] on span "See More Details" at bounding box center [533, 141] width 43 height 7
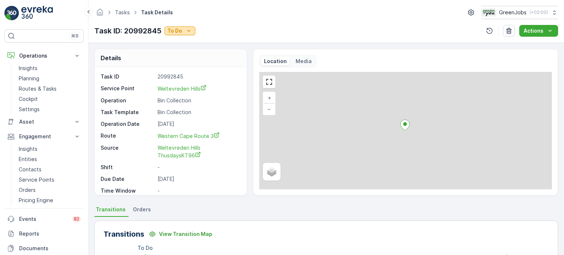
click at [171, 30] on p "To Do" at bounding box center [174, 30] width 15 height 7
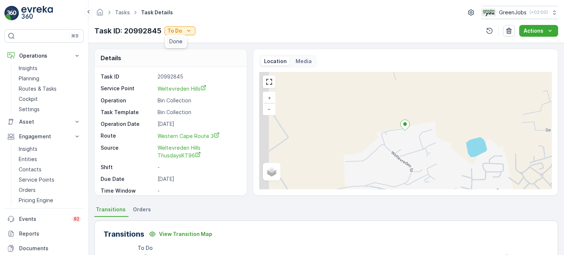
click at [175, 40] on span "Done" at bounding box center [175, 41] width 13 height 7
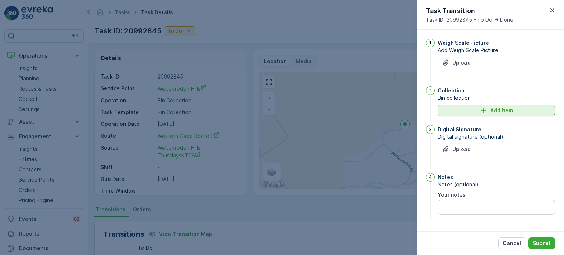
click at [493, 109] on p "Add Item" at bounding box center [501, 110] width 23 height 7
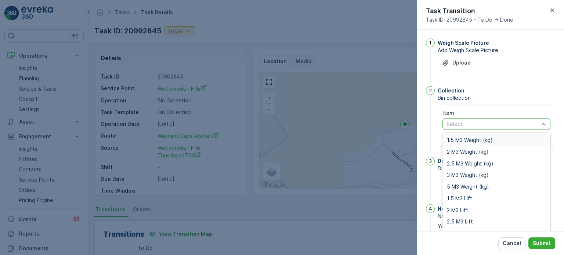
click at [481, 127] on div "Select" at bounding box center [496, 124] width 108 height 12
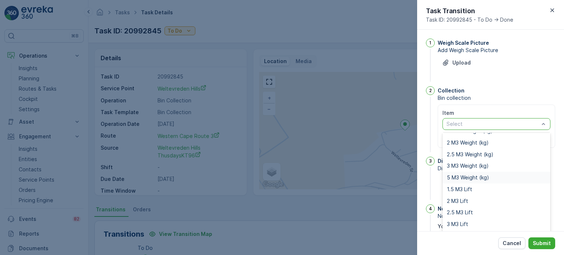
click at [464, 175] on span "5 M3 Weight (kg)" at bounding box center [468, 178] width 42 height 6
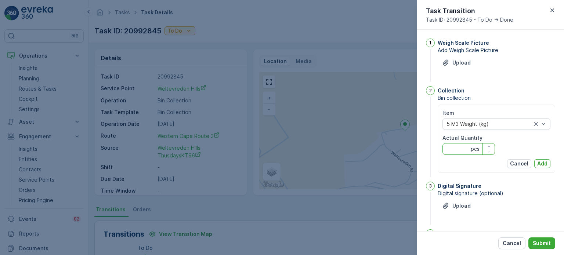
click at [460, 148] on Quantity "Actual Quantity" at bounding box center [468, 149] width 53 height 12
type Quantity "176"
click at [546, 163] on p "Add" at bounding box center [542, 163] width 10 height 7
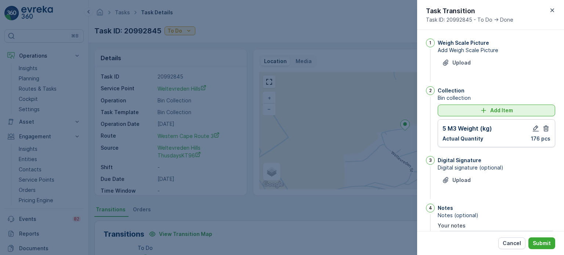
click at [455, 108] on div "Add Item" at bounding box center [496, 110] width 109 height 7
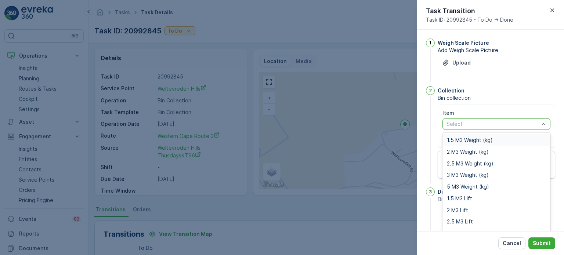
click at [508, 126] on div at bounding box center [493, 124] width 94 height 6
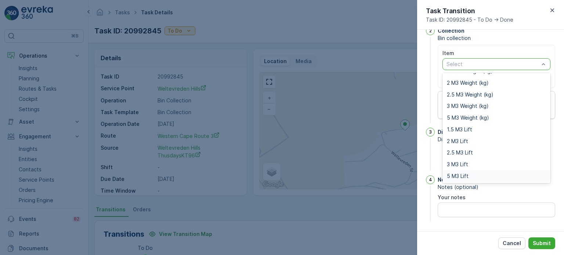
click at [461, 176] on span "5 M3 Lift" at bounding box center [458, 176] width 22 height 6
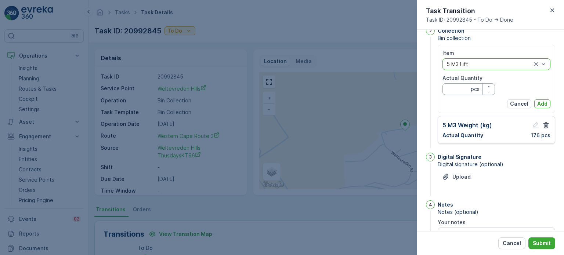
click at [457, 87] on Quantity "Actual Quantity" at bounding box center [468, 89] width 53 height 12
type Quantity "0"
click at [540, 104] on p "Add" at bounding box center [542, 103] width 10 height 7
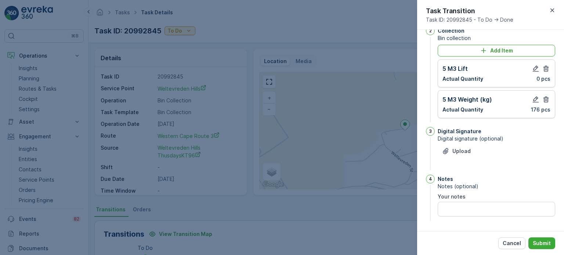
scroll to position [59, 0]
click at [540, 239] on button "Submit" at bounding box center [541, 244] width 27 height 12
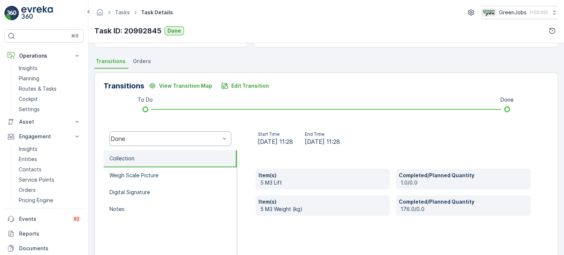
scroll to position [110, 0]
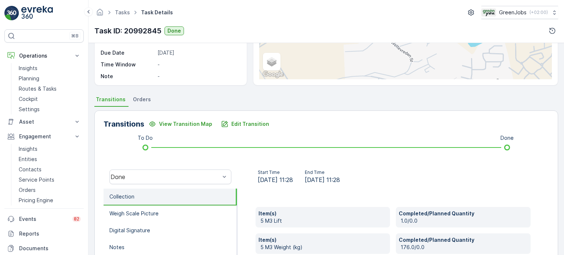
click at [138, 98] on span "Orders" at bounding box center [142, 99] width 18 height 7
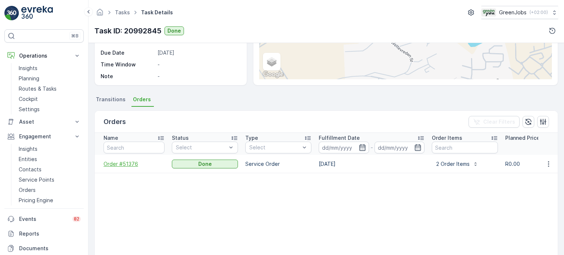
click at [130, 163] on span "Order #51376" at bounding box center [134, 163] width 61 height 7
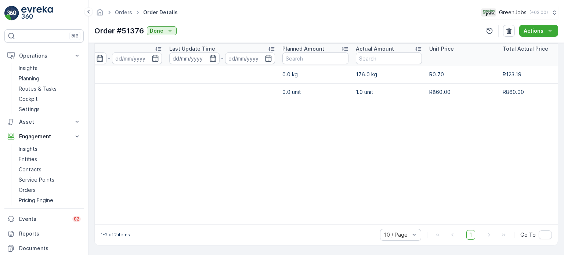
scroll to position [0, 135]
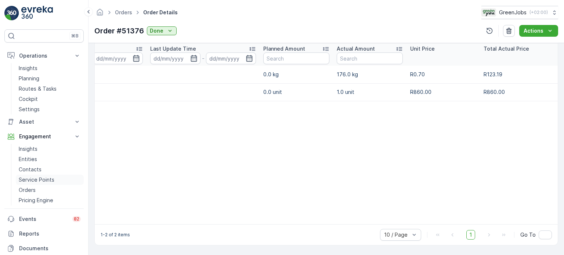
drag, startPoint x: 47, startPoint y: 177, endPoint x: 51, endPoint y: 177, distance: 4.1
click at [47, 177] on p "Service Points" at bounding box center [37, 179] width 36 height 7
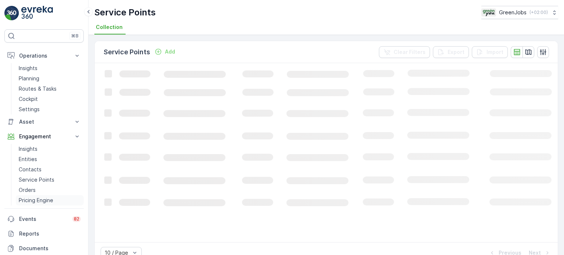
click at [37, 198] on p "Pricing Engine" at bounding box center [36, 200] width 35 height 7
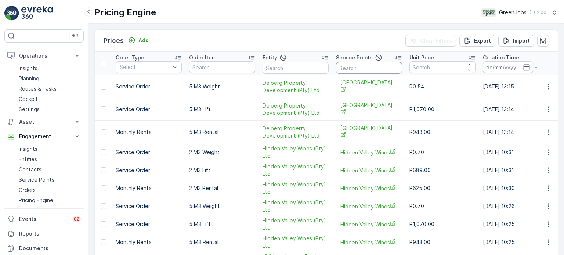
click at [356, 67] on input "text" at bounding box center [369, 68] width 66 height 12
type input "55"
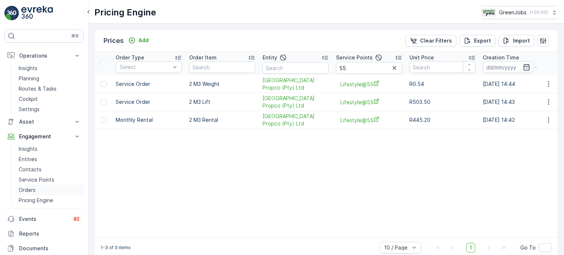
click at [31, 188] on p "Orders" at bounding box center [27, 190] width 17 height 7
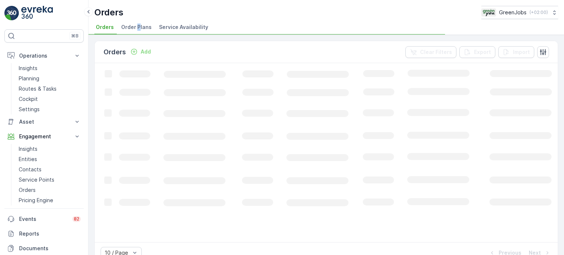
drag, startPoint x: 137, startPoint y: 26, endPoint x: 146, endPoint y: 36, distance: 13.5
click at [137, 26] on span "Order Plans" at bounding box center [136, 26] width 30 height 7
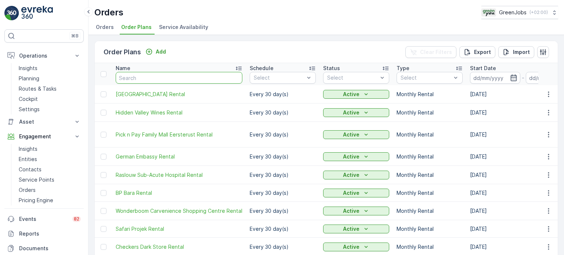
click at [147, 76] on input "text" at bounding box center [179, 78] width 127 height 12
type input "55"
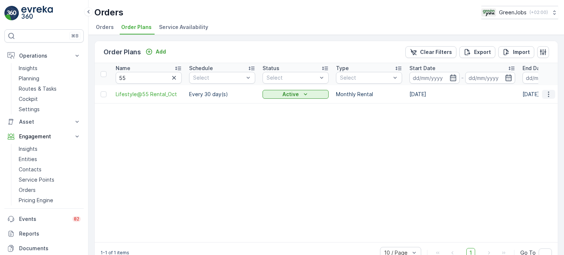
click at [546, 94] on icon "button" at bounding box center [548, 94] width 7 height 7
click at [533, 111] on span "Edit Order Plan" at bounding box center [535, 114] width 37 height 7
click at [31, 201] on p "Pricing Engine" at bounding box center [36, 200] width 35 height 7
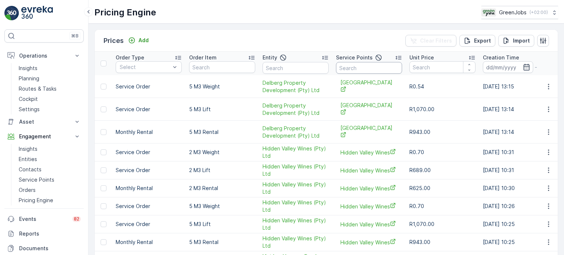
click at [363, 66] on input "text" at bounding box center [369, 68] width 66 height 12
type input "55"
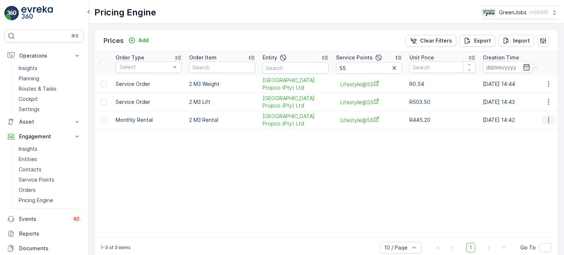
click at [547, 119] on icon "button" at bounding box center [548, 119] width 7 height 7
click at [545, 141] on span "Price History" at bounding box center [544, 140] width 32 height 7
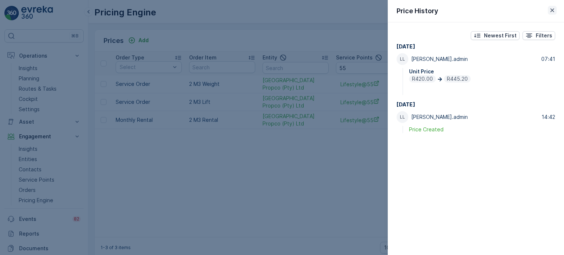
click at [549, 10] on icon "button" at bounding box center [552, 10] width 7 height 7
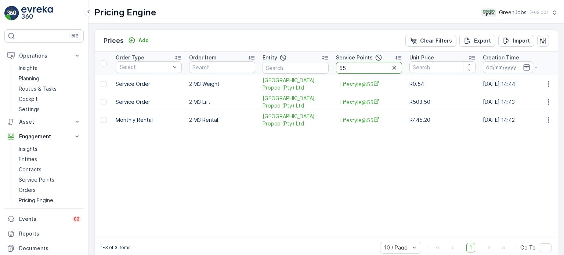
click at [360, 70] on input "55" at bounding box center [369, 68] width 66 height 12
type input "5"
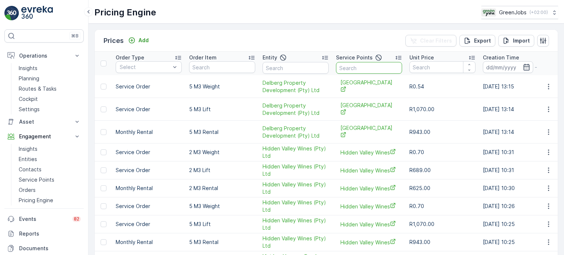
click at [363, 67] on input "text" at bounding box center [369, 68] width 66 height 12
type input "[PERSON_NAME]"
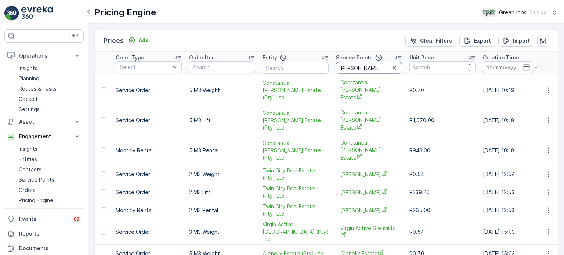
click at [365, 68] on input "[PERSON_NAME]" at bounding box center [369, 68] width 66 height 12
type input "[PERSON_NAME] star"
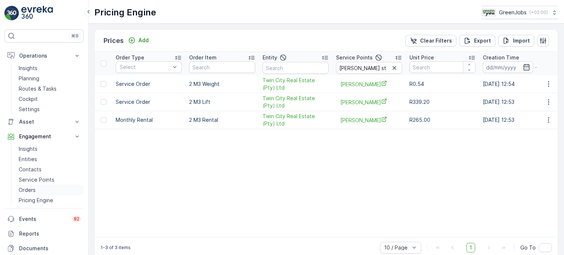
click at [23, 189] on p "Orders" at bounding box center [27, 190] width 17 height 7
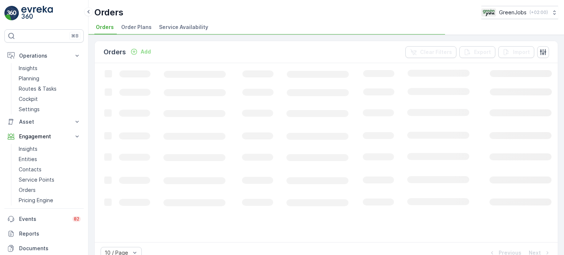
click at [138, 24] on span "Order Plans" at bounding box center [136, 26] width 30 height 7
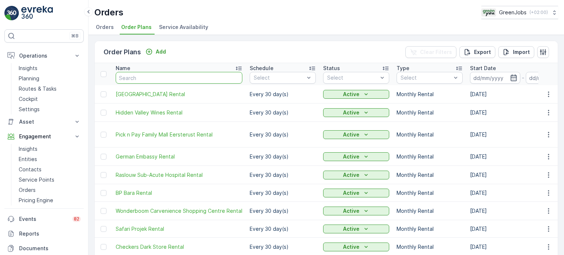
click at [145, 79] on input "text" at bounding box center [179, 78] width 127 height 12
type input "[PERSON_NAME] star"
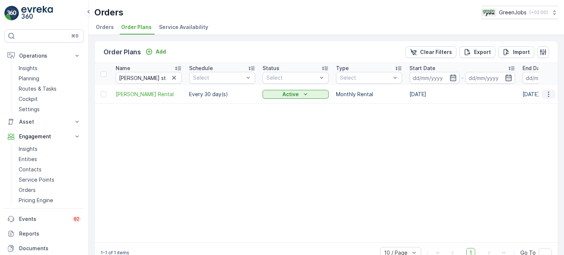
click at [547, 91] on icon "button" at bounding box center [548, 94] width 7 height 7
click at [530, 115] on span "Edit Order Plan" at bounding box center [535, 114] width 37 height 7
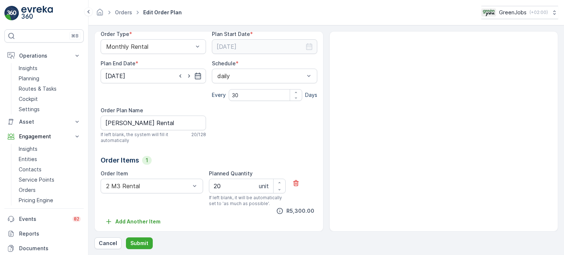
scroll to position [81, 0]
click at [103, 243] on p "Cancel" at bounding box center [108, 243] width 18 height 7
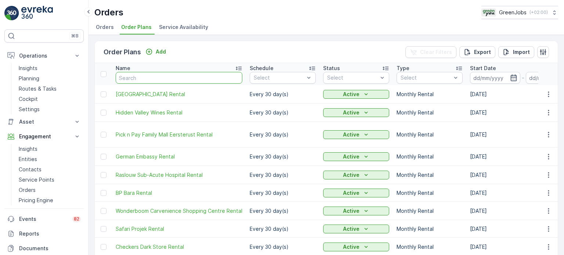
click at [153, 80] on input "text" at bounding box center [179, 78] width 127 height 12
type input "55"
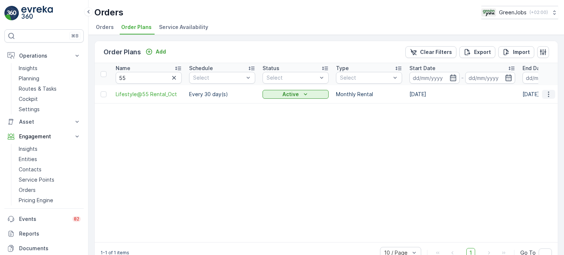
click at [546, 95] on icon "button" at bounding box center [548, 94] width 7 height 7
click at [534, 114] on span "Edit Order Plan" at bounding box center [535, 114] width 37 height 7
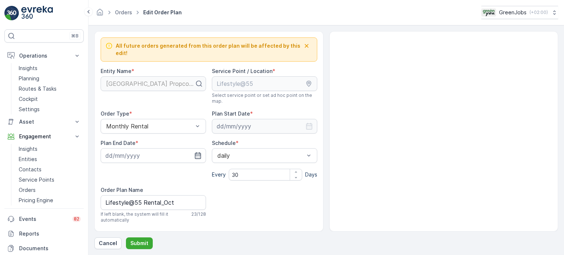
type input "[DATE]"
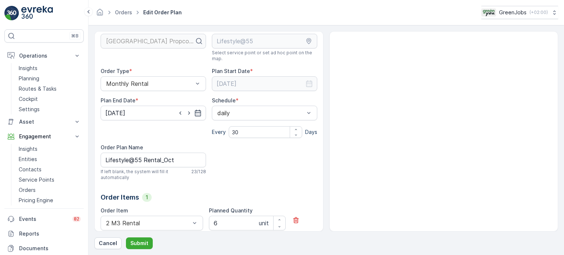
scroll to position [81, 0]
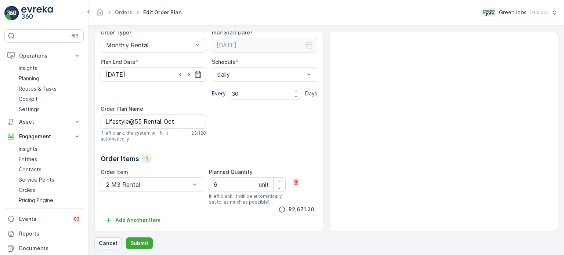
click at [107, 243] on p "Cancel" at bounding box center [108, 243] width 18 height 7
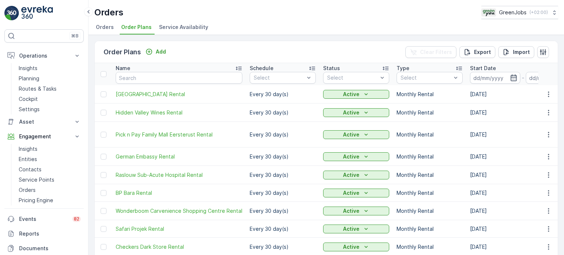
click at [455, 17] on div "Orders GreenJobs ( +02:00 )" at bounding box center [326, 12] width 464 height 13
